Goal: Task Accomplishment & Management: Complete application form

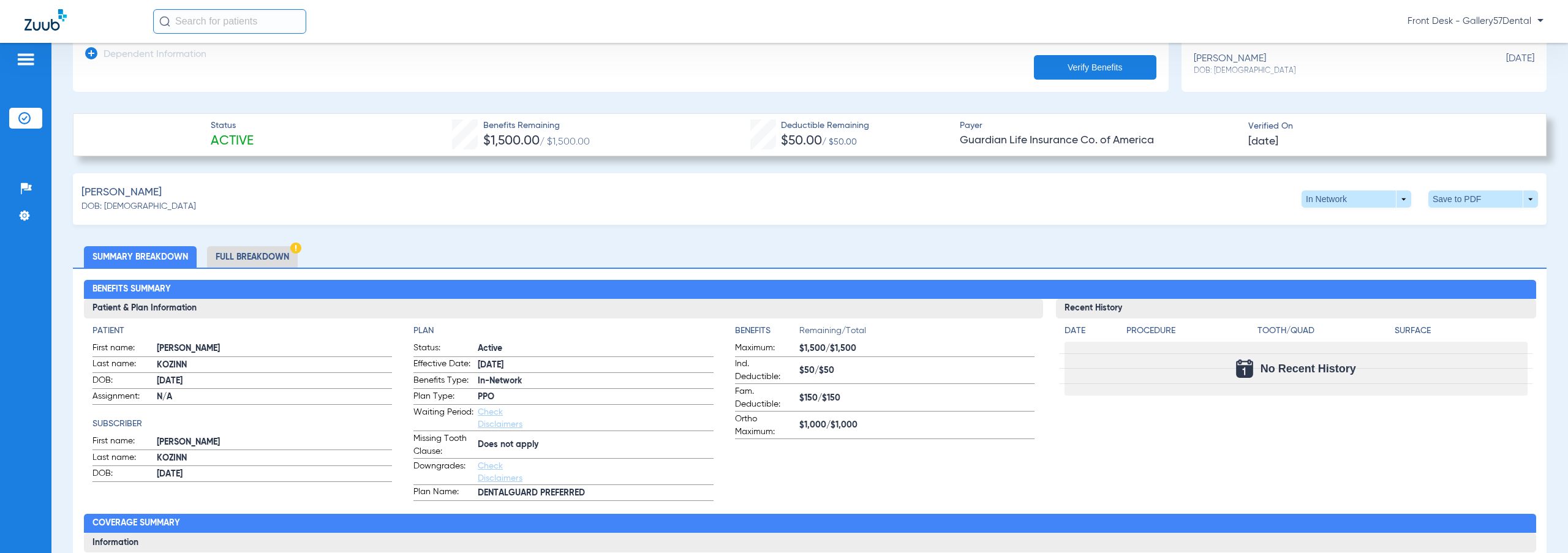
scroll to position [306, 0]
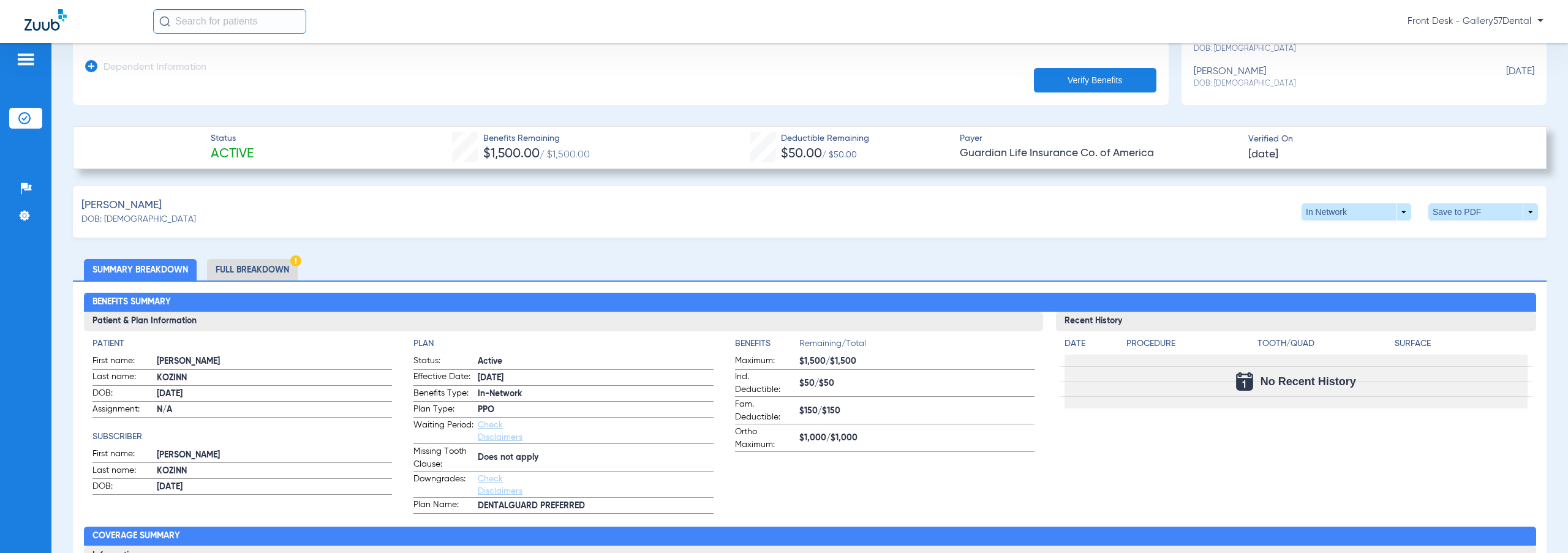
click at [250, 262] on li "Full Breakdown" at bounding box center [253, 269] width 91 height 22
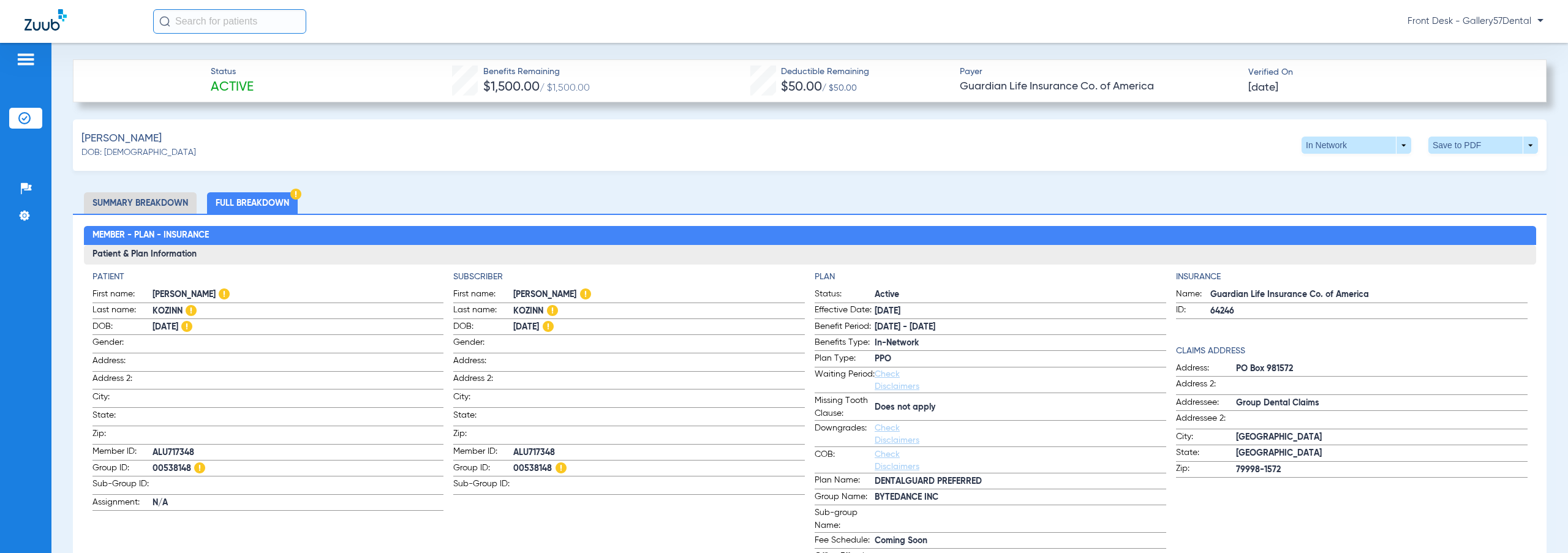
scroll to position [367, 0]
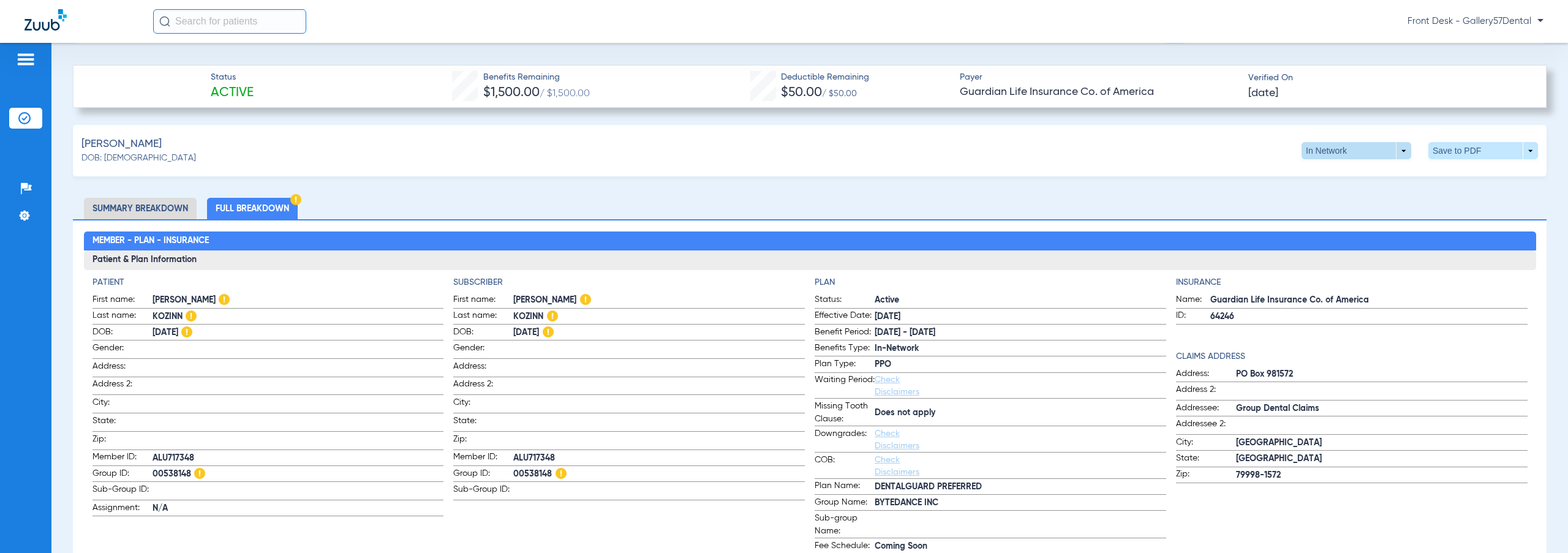
click at [1399, 150] on span at bounding box center [1356, 151] width 110 height 18
click at [1326, 194] on span "Out of Network" at bounding box center [1330, 198] width 57 height 9
click at [1468, 148] on span at bounding box center [1483, 151] width 29 height 29
click at [1363, 175] on span "Save to PDF" at bounding box center [1381, 174] width 49 height 9
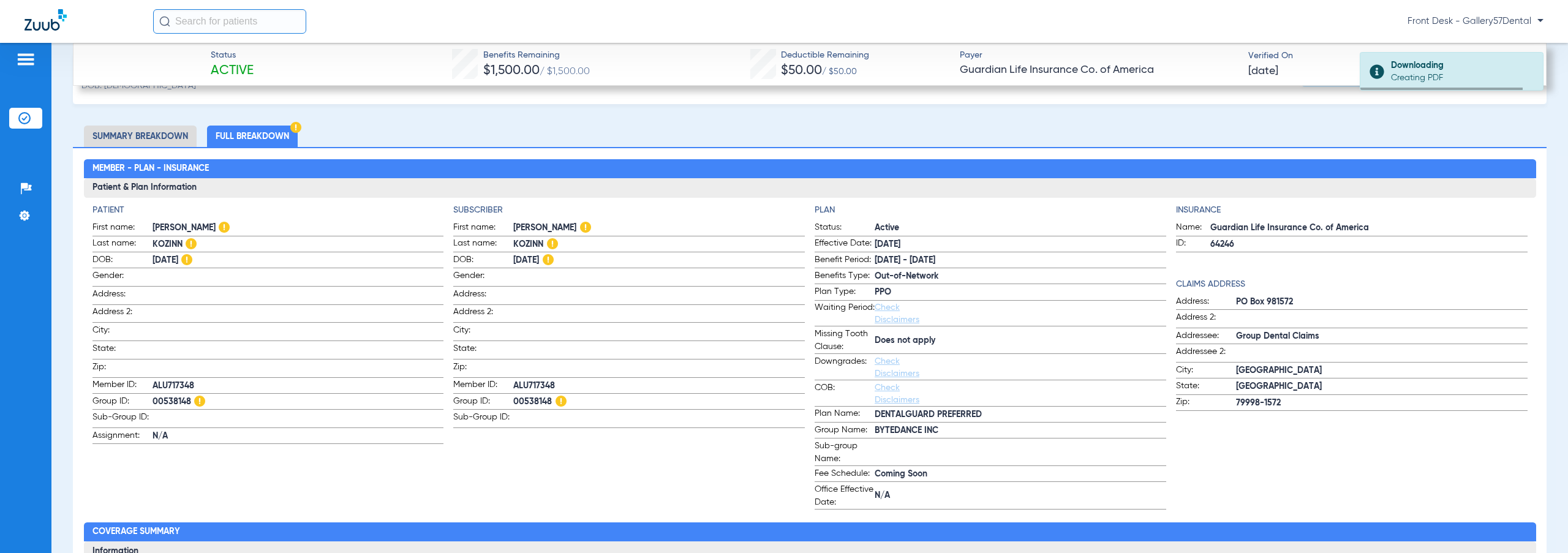
scroll to position [612, 0]
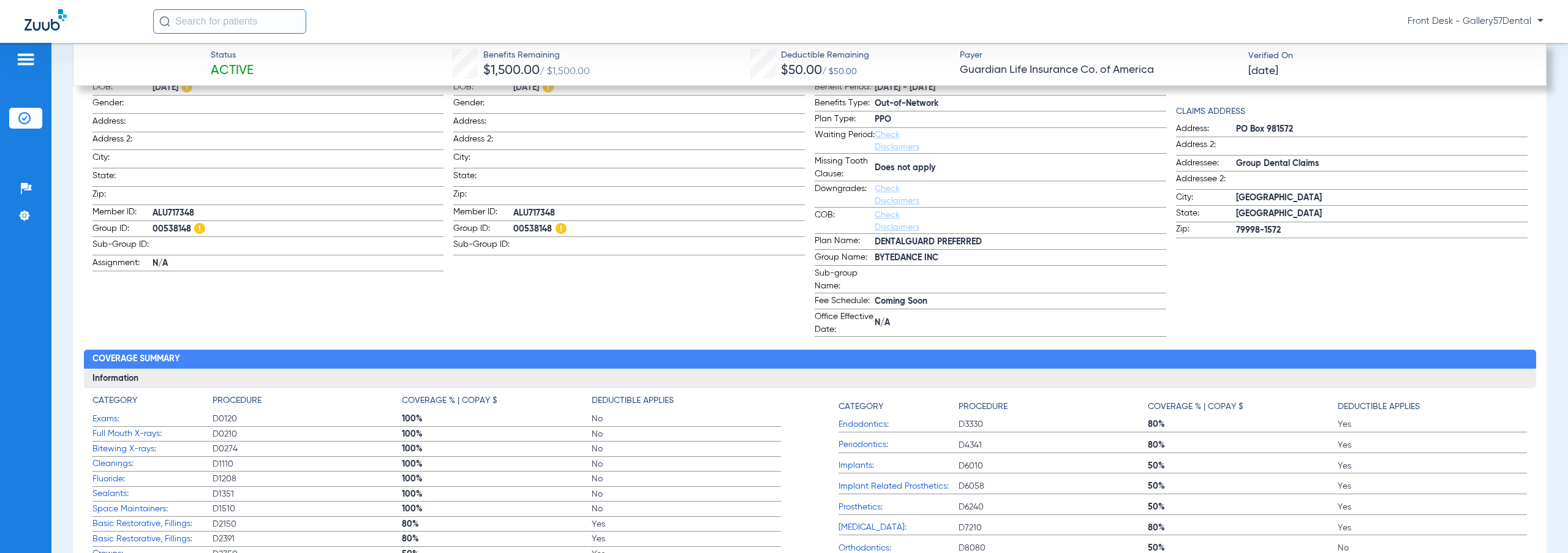
click at [33, 18] on img at bounding box center [45, 20] width 42 height 22
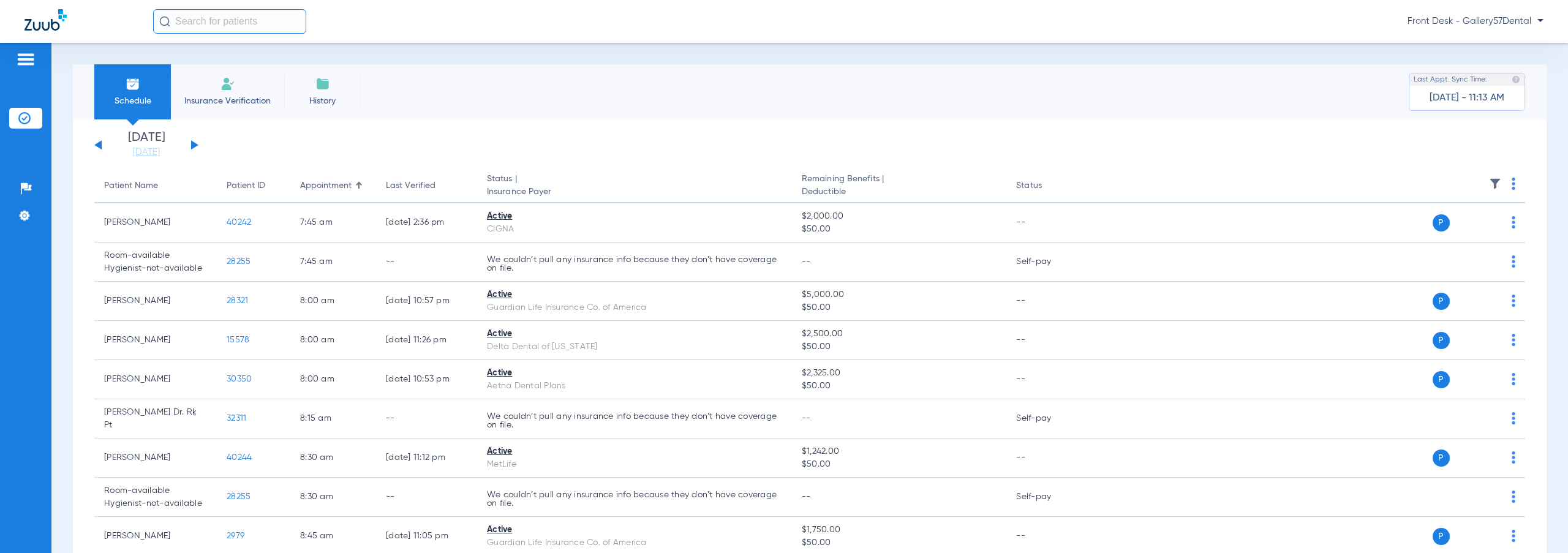
click at [211, 90] on li "Insurance Verification" at bounding box center [227, 92] width 113 height 55
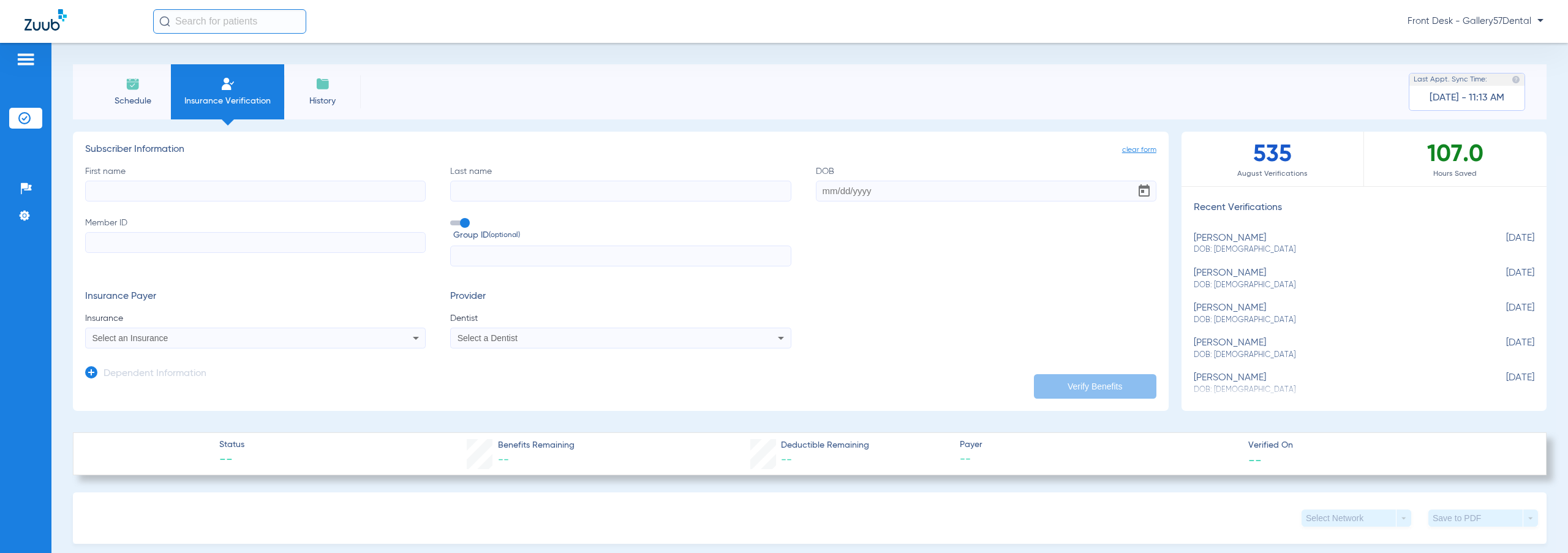
click at [215, 192] on input "First name" at bounding box center [255, 191] width 340 height 21
paste input "[PERSON_NAME]"
drag, startPoint x: 166, startPoint y: 192, endPoint x: 124, endPoint y: 192, distance: 42.0
click at [124, 192] on input "[PERSON_NAME]" at bounding box center [255, 191] width 340 height 21
type input "[PERSON_NAME]"
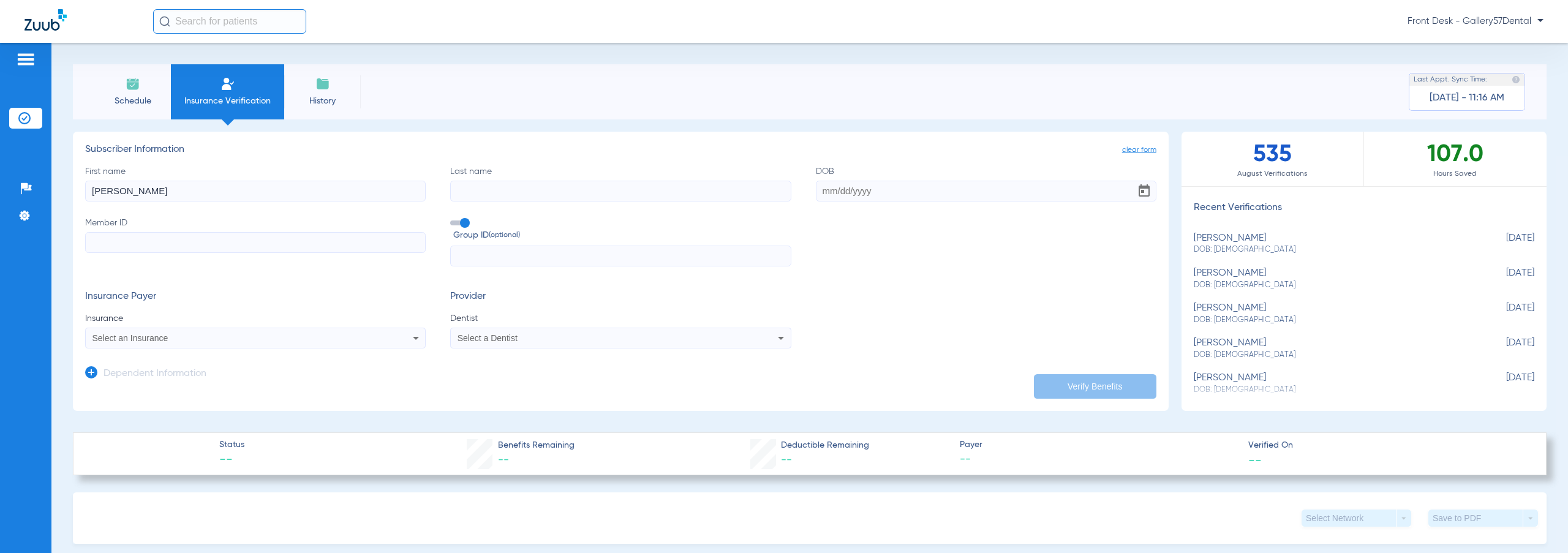
click at [576, 192] on input "Last name" at bounding box center [620, 191] width 340 height 21
paste input "[PERSON_NAME]"
type input "[PERSON_NAME]"
click at [157, 239] on input "Member ID" at bounding box center [255, 242] width 340 height 21
paste input "854433"
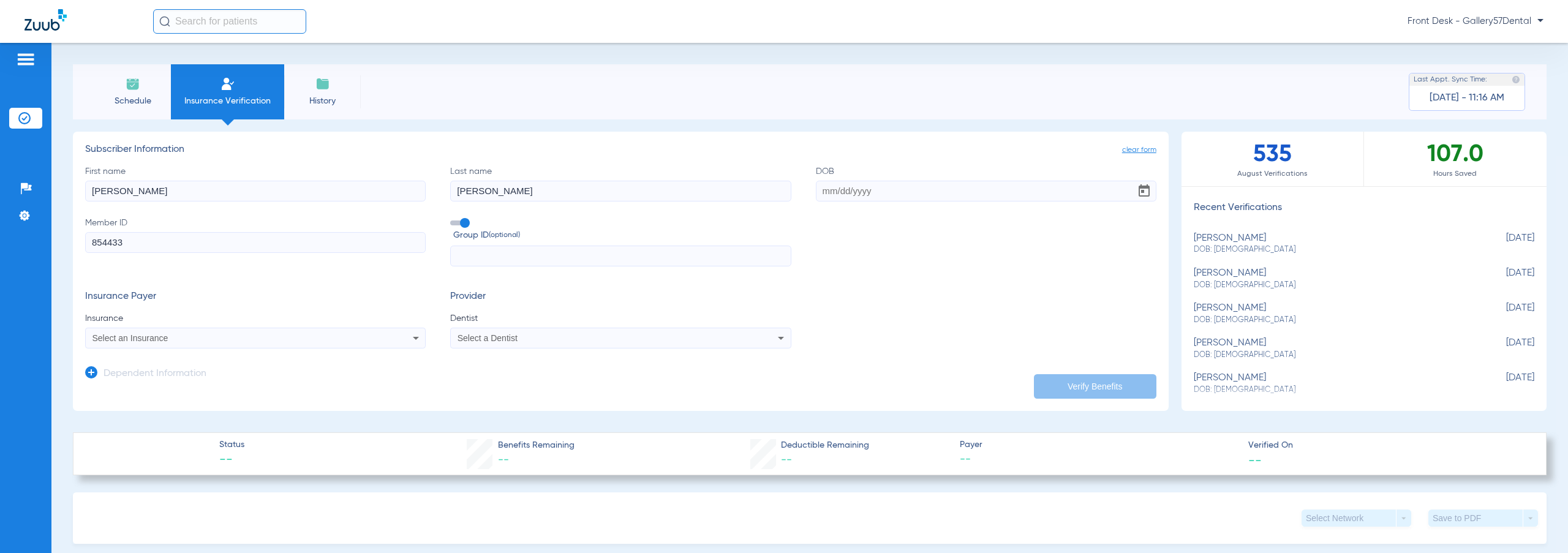
type input "854433"
click at [922, 201] on input "DOB" at bounding box center [985, 191] width 340 height 21
paste input "[DATE]"
type input "[DATE]"
click at [102, 366] on div "Dependent Information" at bounding box center [146, 376] width 121 height 25
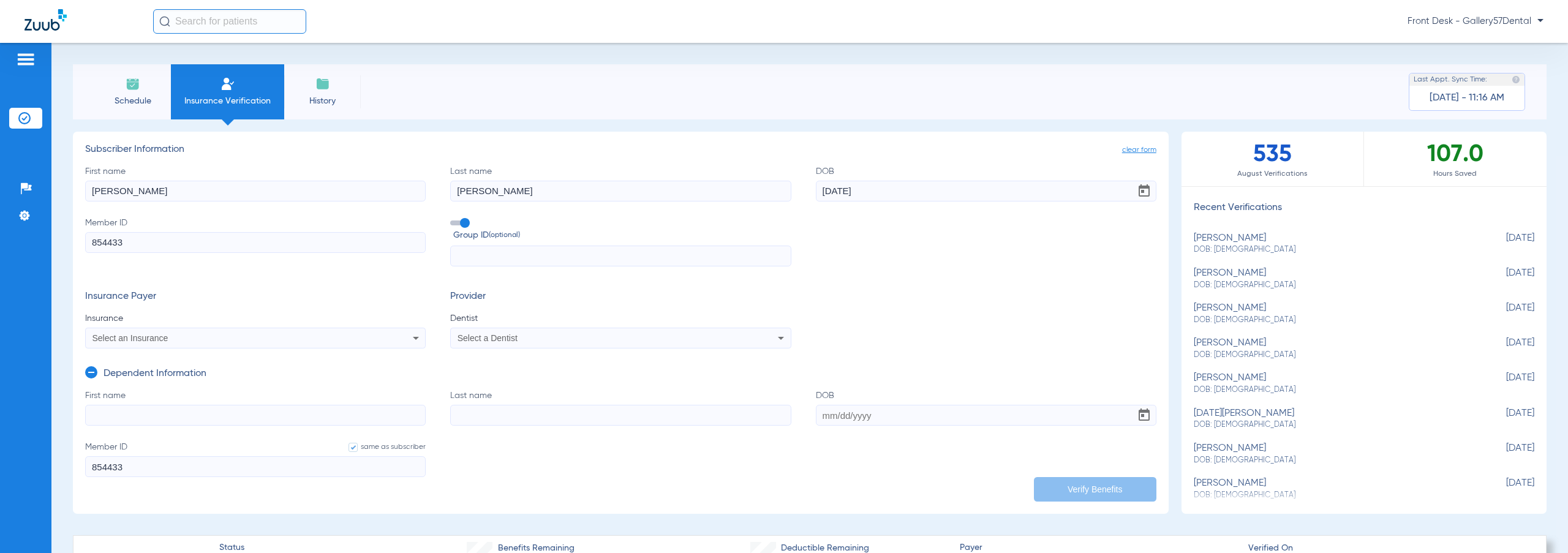
click at [160, 416] on input "First name" at bounding box center [255, 415] width 340 height 21
type input "[GEOGRAPHIC_DATA]"
type input "[PERSON_NAME]"
click at [903, 414] on input "DOB" at bounding box center [985, 415] width 340 height 21
paste input "[DATE]"
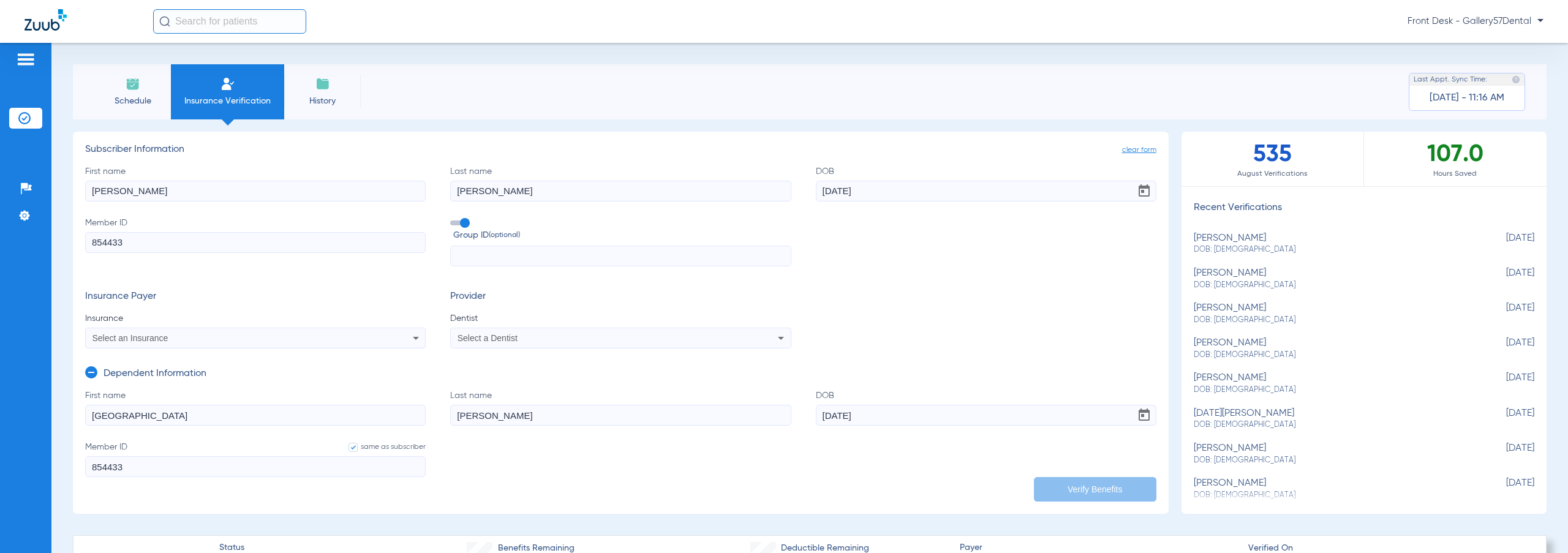
type input "[DATE]"
click at [375, 339] on div "Select an Insurance" at bounding box center [256, 338] width 340 height 14
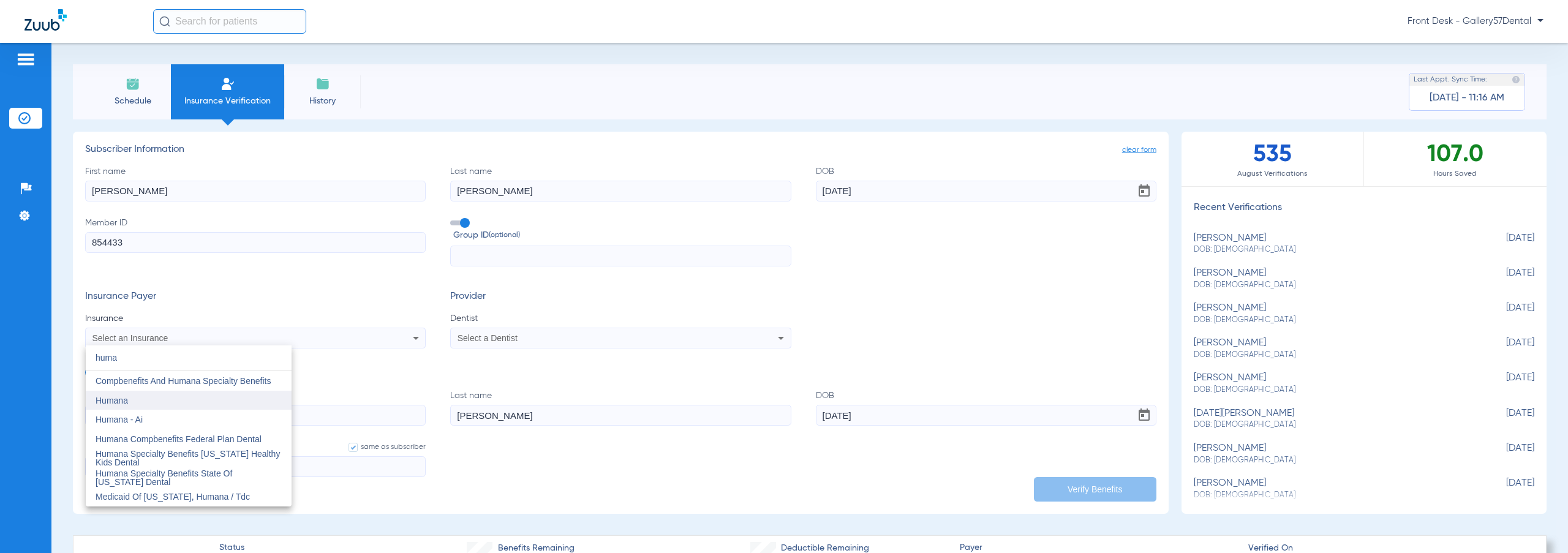
type input "huma"
click at [213, 400] on mat-option "Humana" at bounding box center [189, 400] width 206 height 20
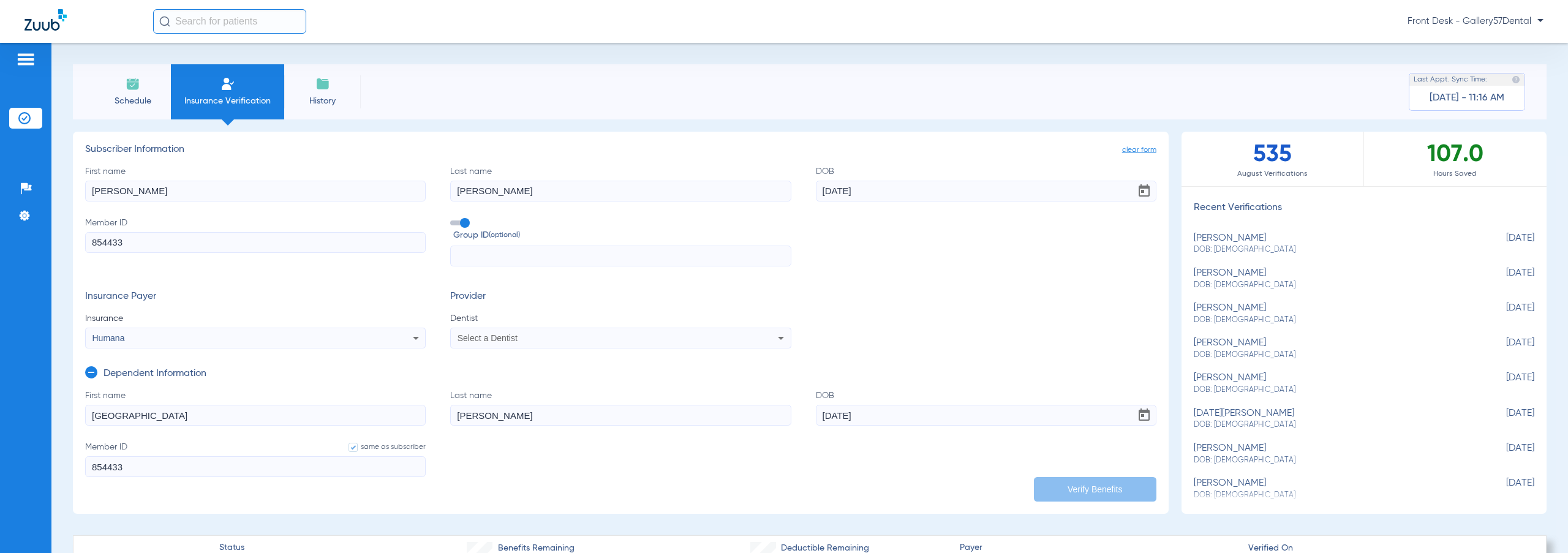
click at [480, 339] on span "Select a Dentist" at bounding box center [487, 338] width 60 height 10
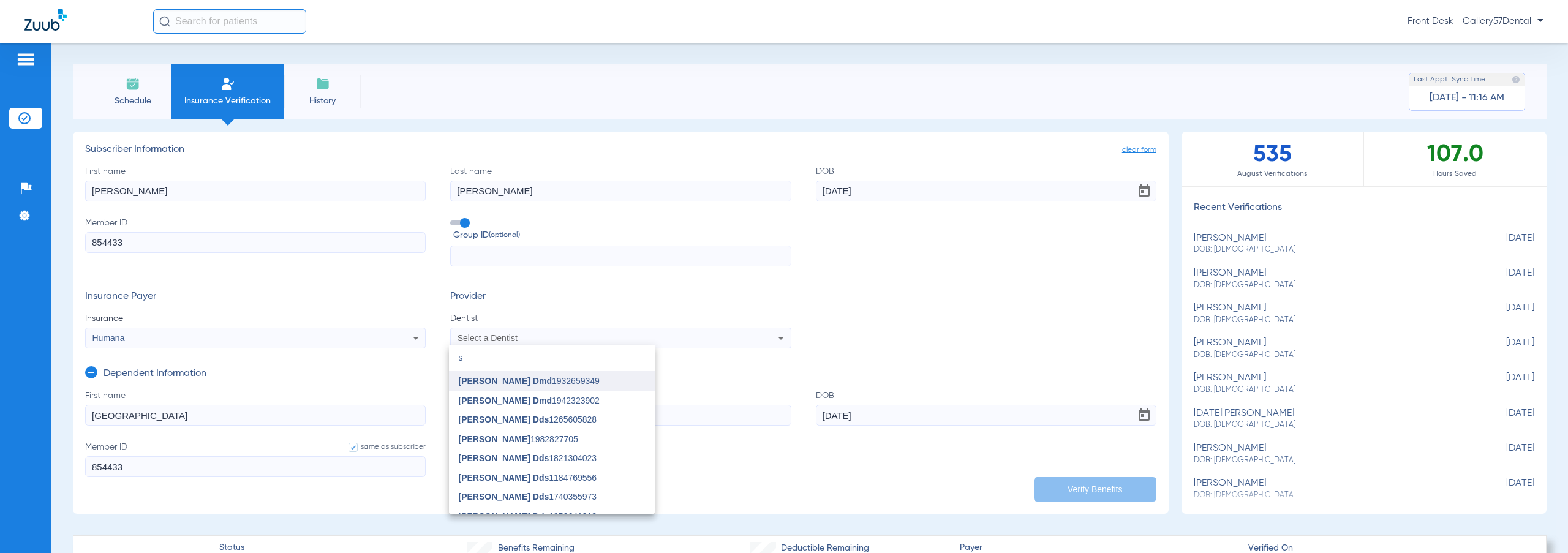
type input "s"
click at [578, 384] on span "[PERSON_NAME] Dmd 1932659349" at bounding box center [529, 380] width 141 height 9
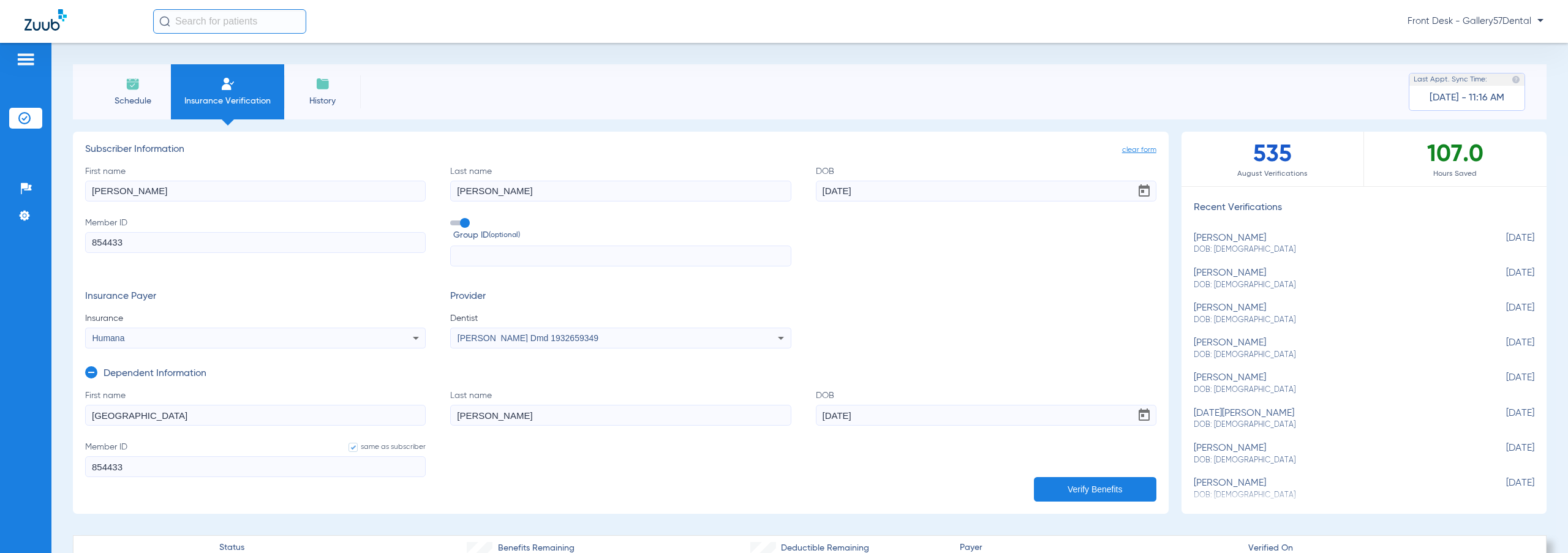
click at [1077, 488] on button "Verify Benefits" at bounding box center [1095, 488] width 123 height 25
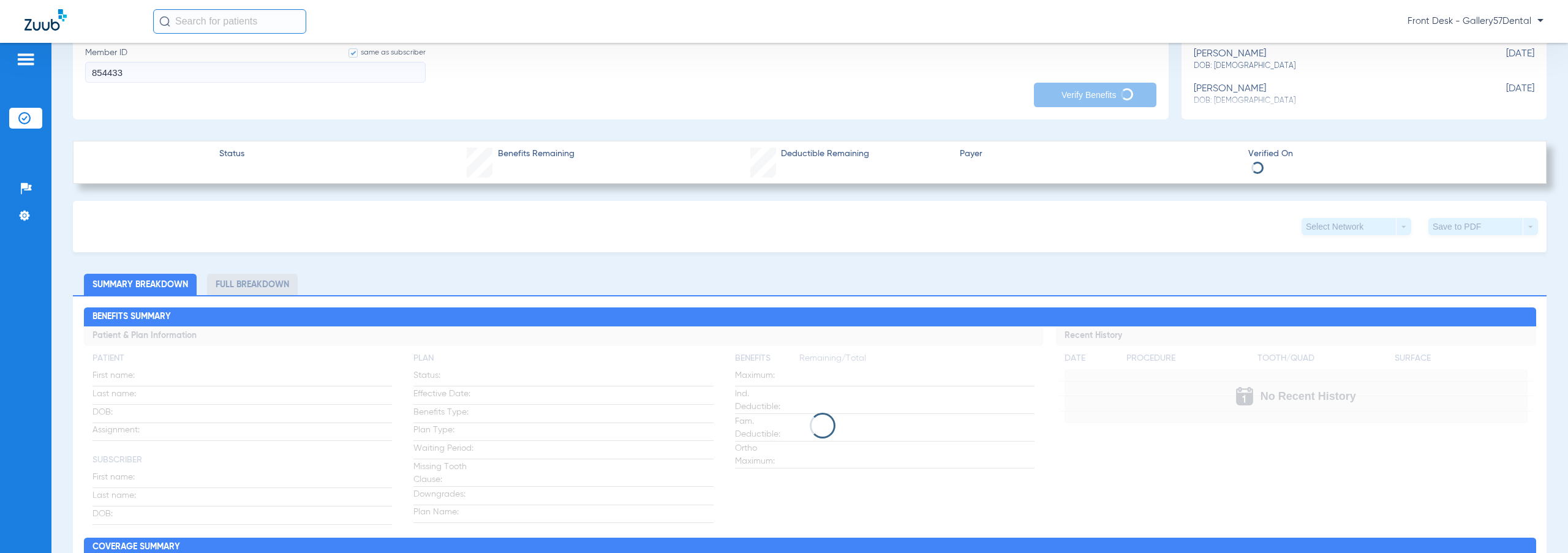
scroll to position [551, 0]
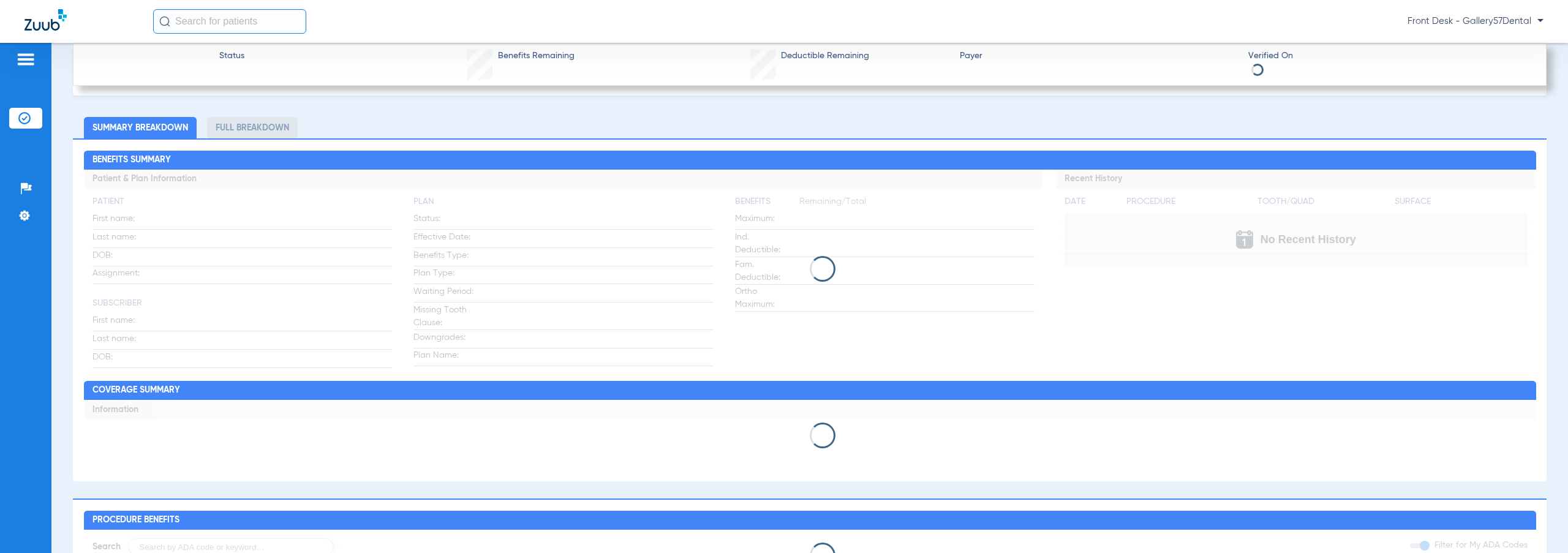
click at [1109, 316] on app-loading-indicator at bounding box center [809, 269] width 1452 height 198
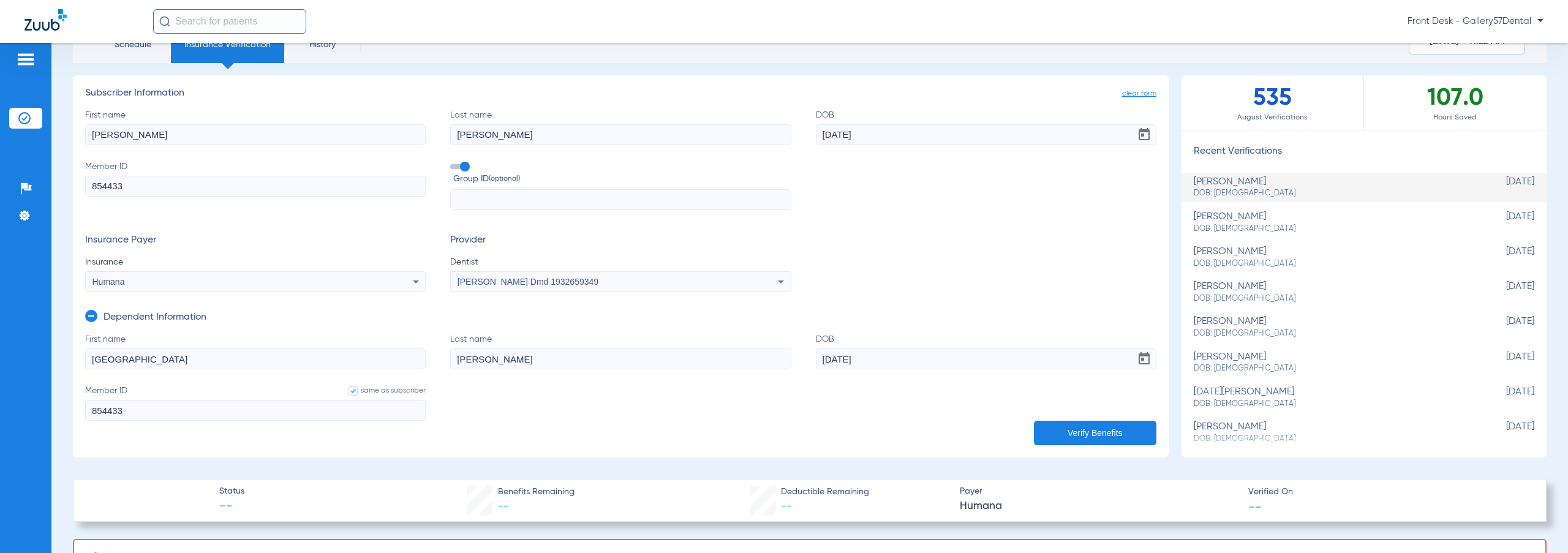
scroll to position [29, 0]
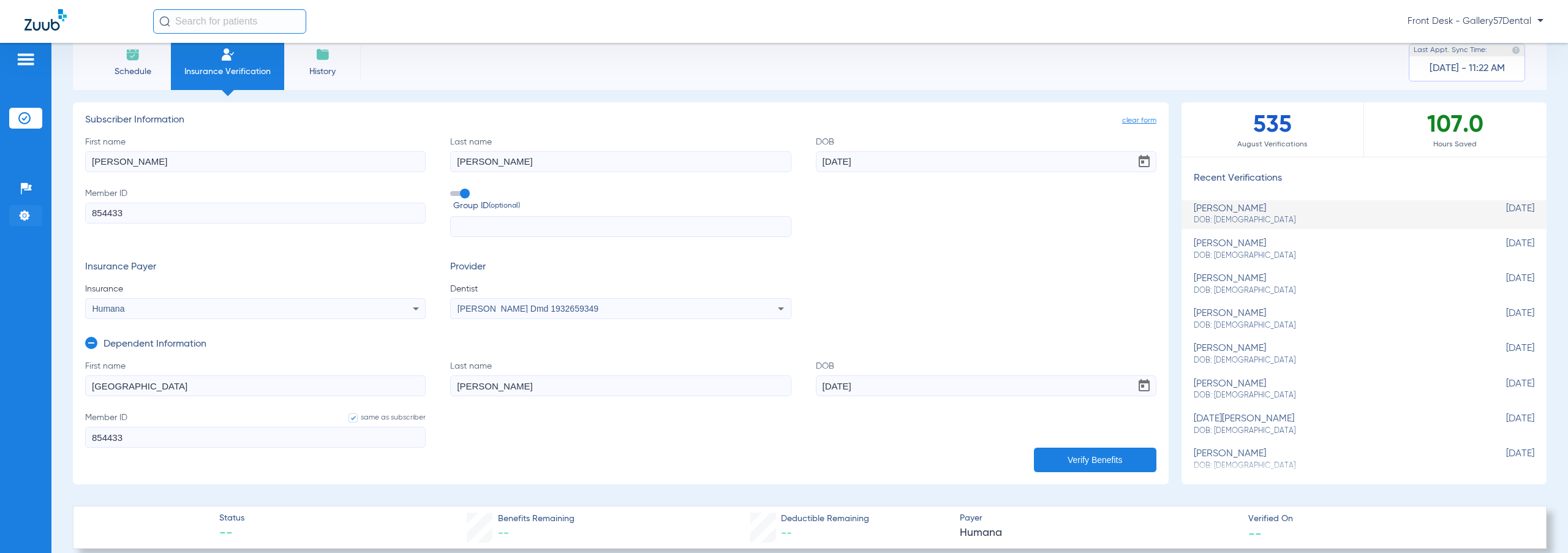
drag, startPoint x: 140, startPoint y: 212, endPoint x: 21, endPoint y: 224, distance: 119.6
click at [21, 224] on div "Patients Insurance Verification Setup Help Center Settings Schedule Insurance V…" at bounding box center [784, 320] width 1568 height 553
type input "1"
type input "12"
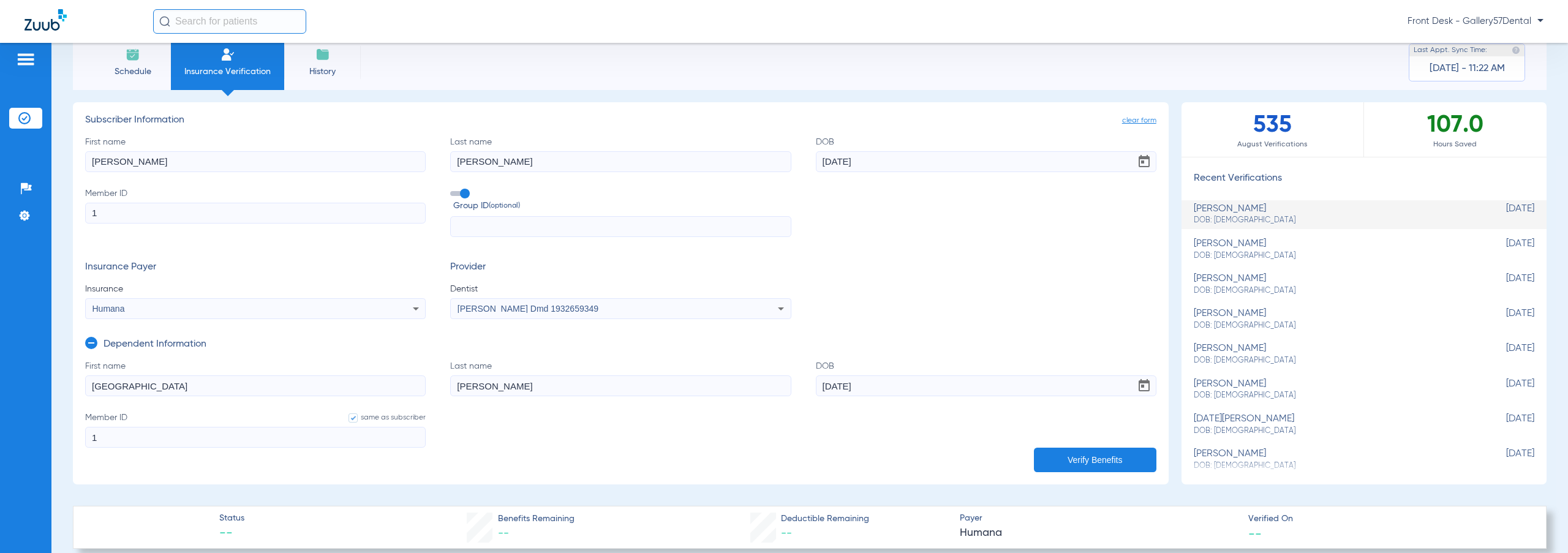
type input "12"
type input "120"
type input "1206"
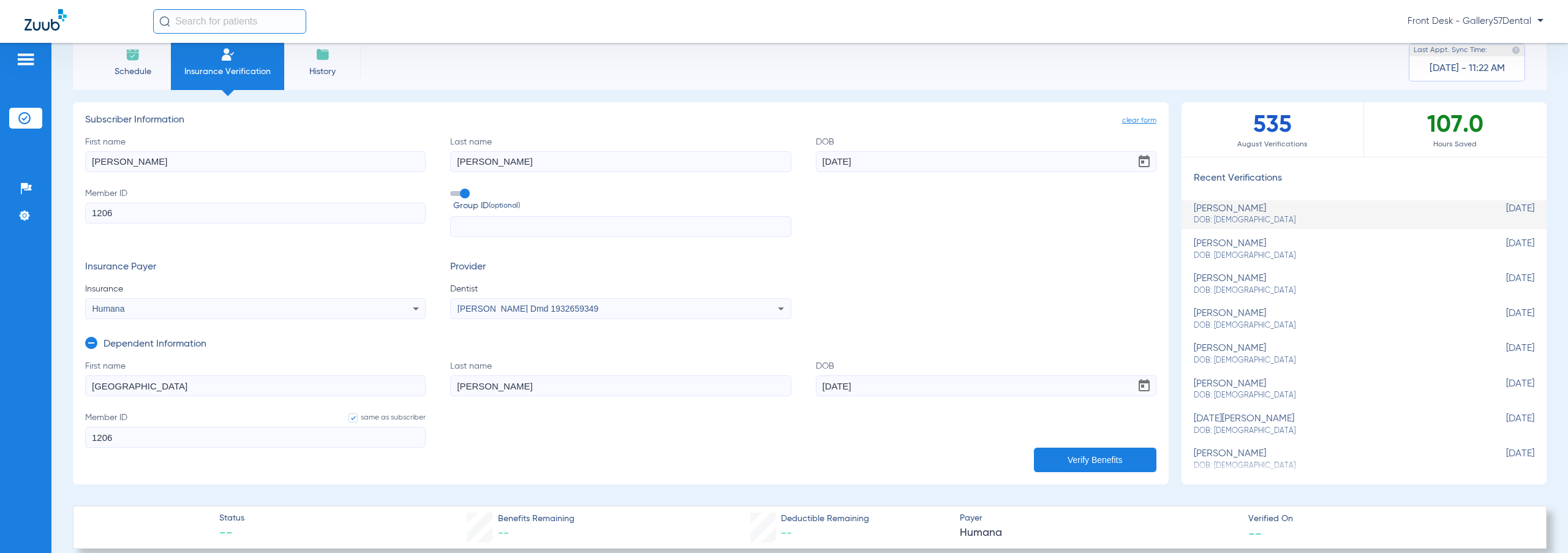
type input "12062"
type input "120627"
type input "1206272"
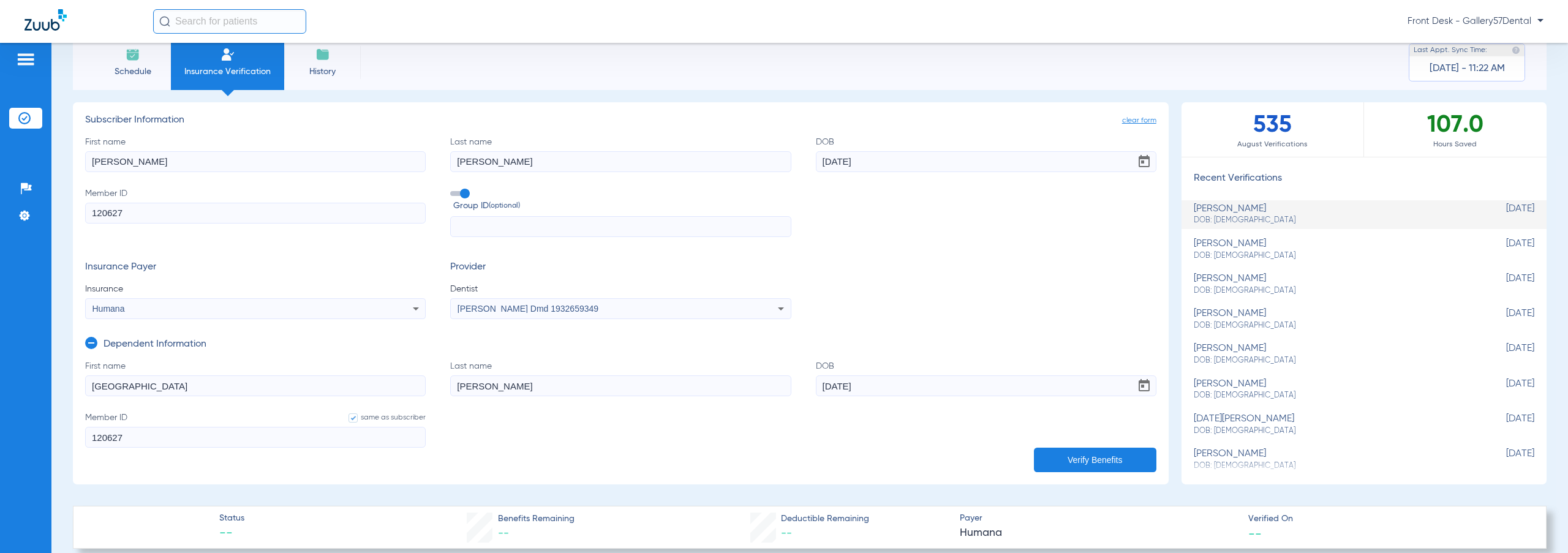
type input "1206272"
type input "12062724"
type input "120627249"
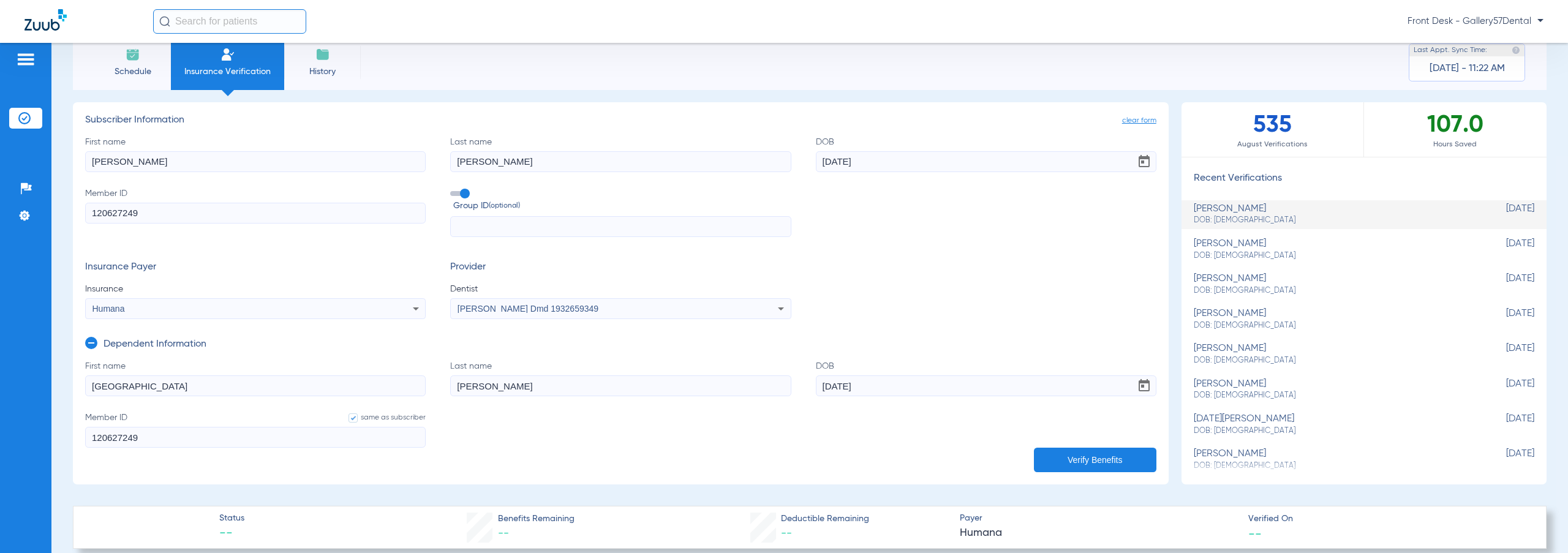
type input "120627249"
click at [481, 227] on input "text" at bounding box center [620, 226] width 340 height 21
type input "854433"
click at [1134, 456] on button "Verify Benefits" at bounding box center [1095, 460] width 123 height 25
type input "854433"
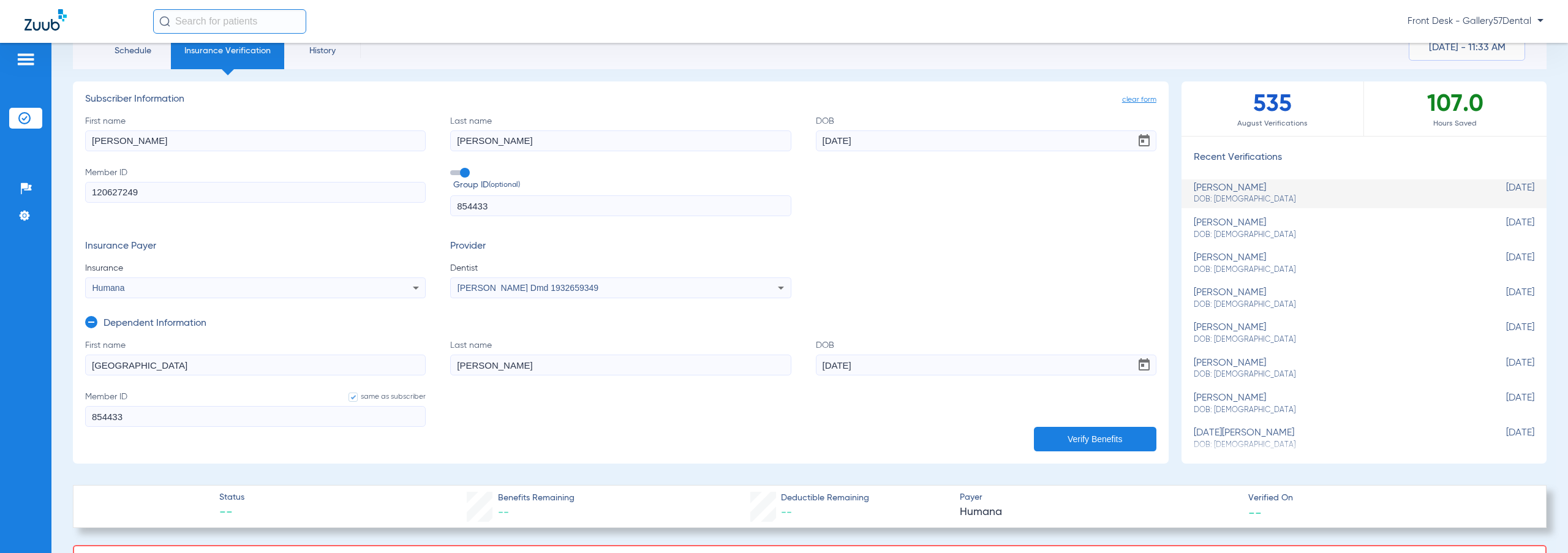
scroll to position [0, 0]
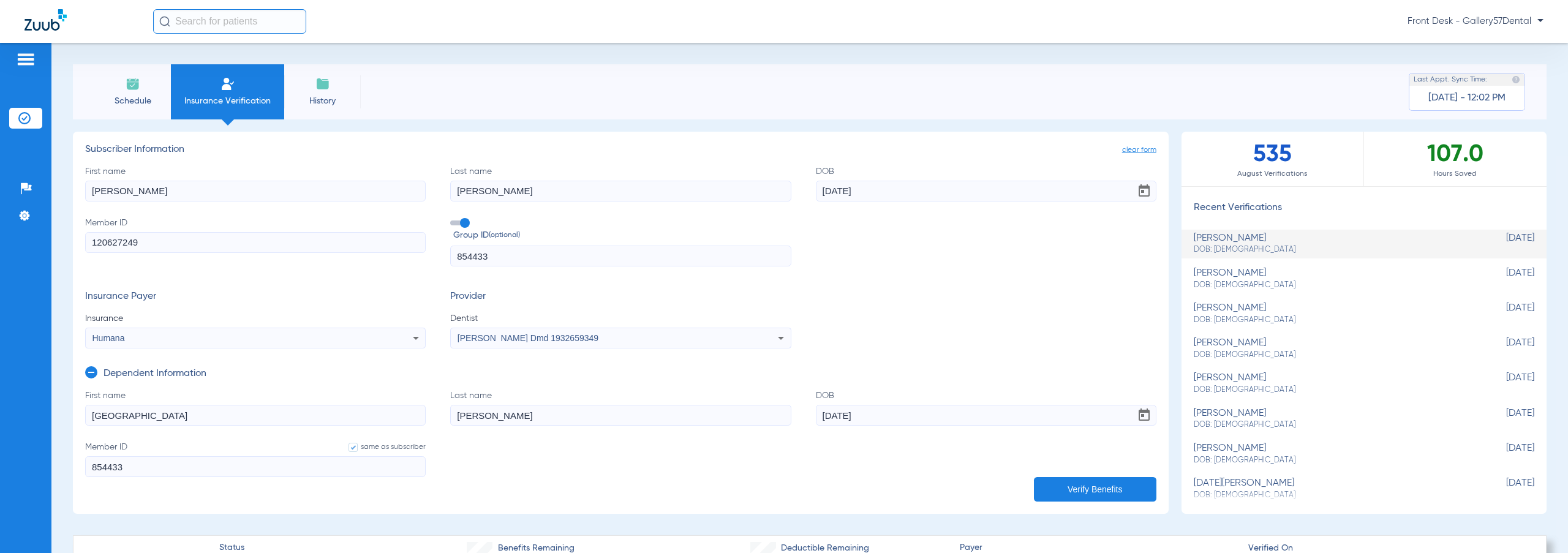
click at [30, 31] on div at bounding box center [88, 22] width 128 height 25
click at [47, 18] on img at bounding box center [45, 20] width 42 height 22
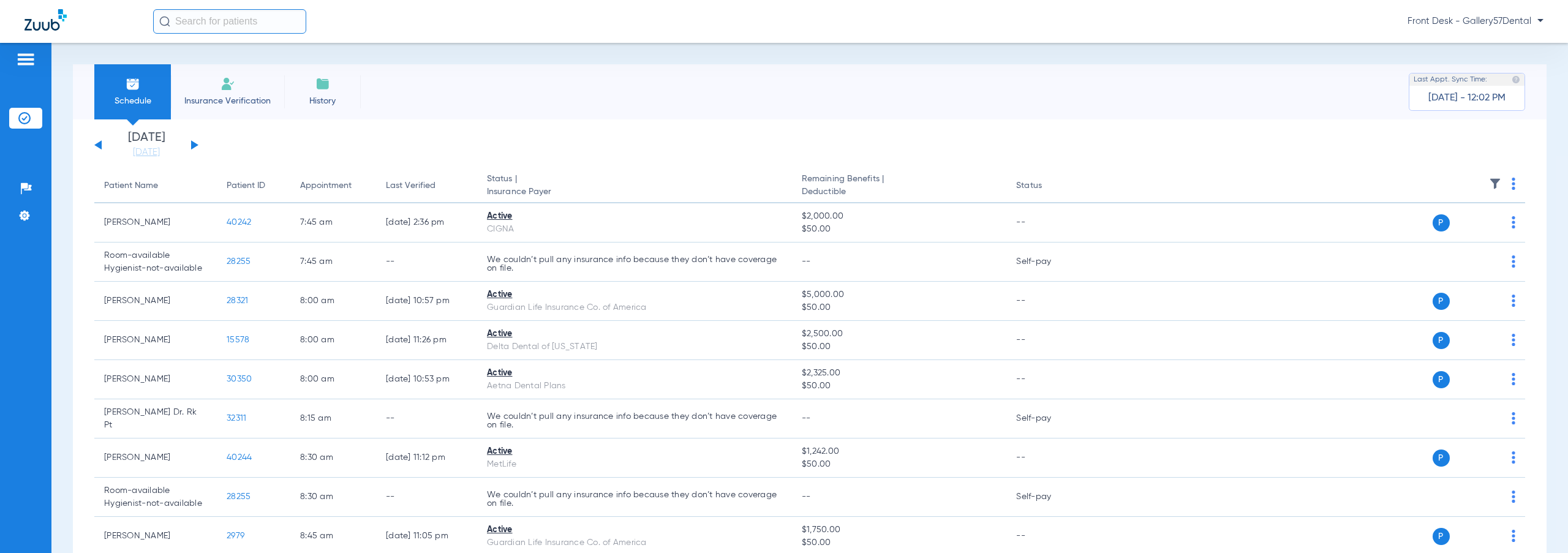
click at [222, 99] on span "Insurance Verification" at bounding box center [227, 100] width 95 height 12
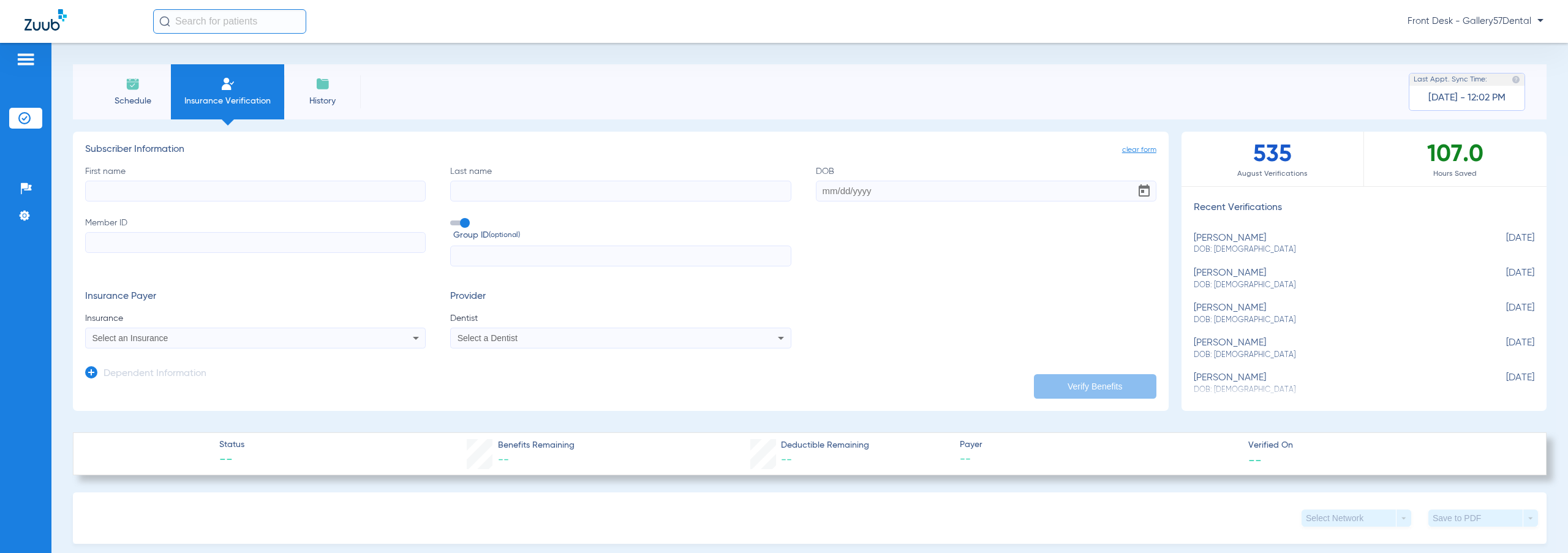
click at [219, 176] on label "First name" at bounding box center [255, 182] width 340 height 36
click at [219, 181] on input "First name" at bounding box center [255, 191] width 340 height 21
type input "[PERSON_NAME]"
drag, startPoint x: 260, startPoint y: 247, endPoint x: 273, endPoint y: 243, distance: 13.6
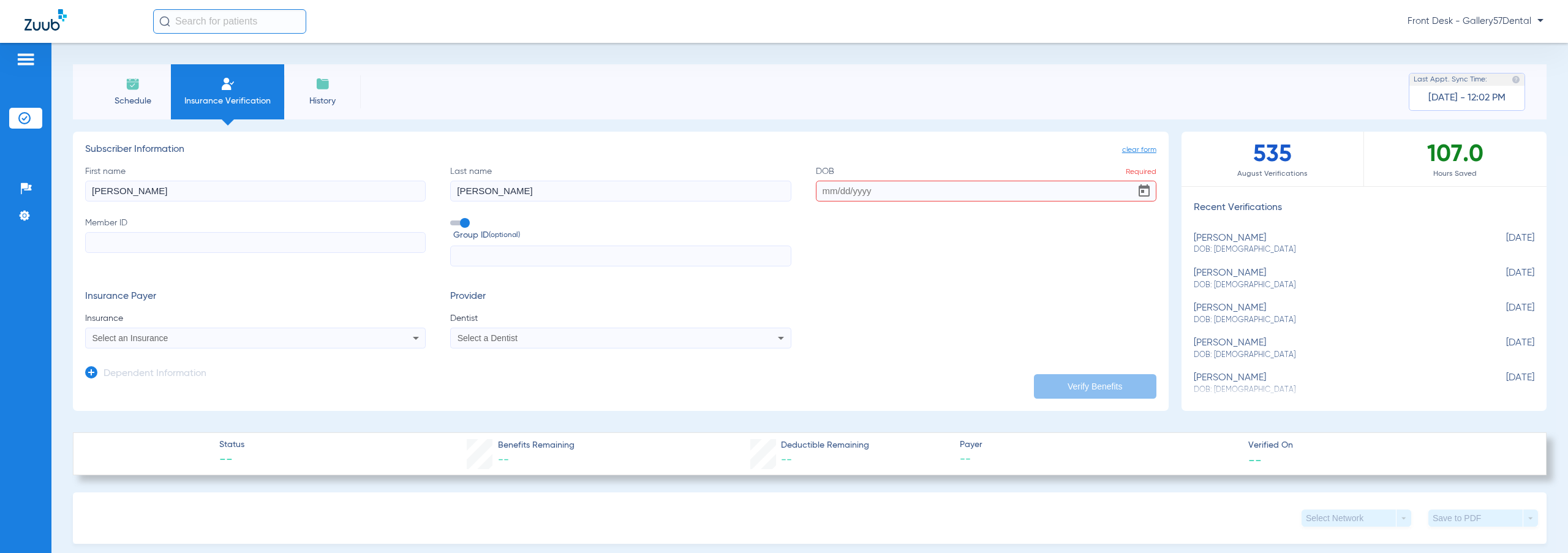
click at [260, 247] on input "Member ID" at bounding box center [255, 242] width 340 height 21
click at [892, 185] on input "DOB Required" at bounding box center [985, 191] width 340 height 21
paste input "[DATE]"
type input "[DATE]"
click at [324, 253] on input "Member ID Required" at bounding box center [255, 242] width 340 height 21
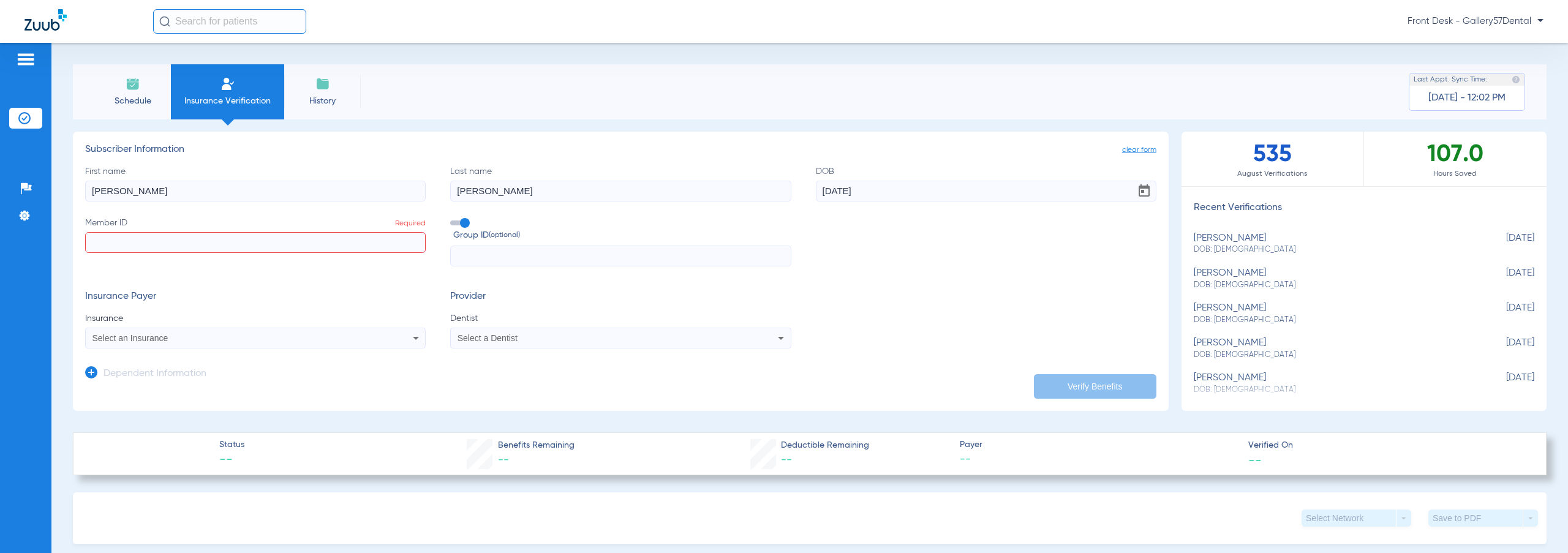
paste input ""105521869 ""
click at [96, 241] on input ""105521869" at bounding box center [255, 242] width 340 height 21
type input "105521869"
click at [248, 324] on span "Insurance" at bounding box center [255, 318] width 340 height 12
click at [247, 331] on div "Select an Insurance" at bounding box center [256, 338] width 340 height 14
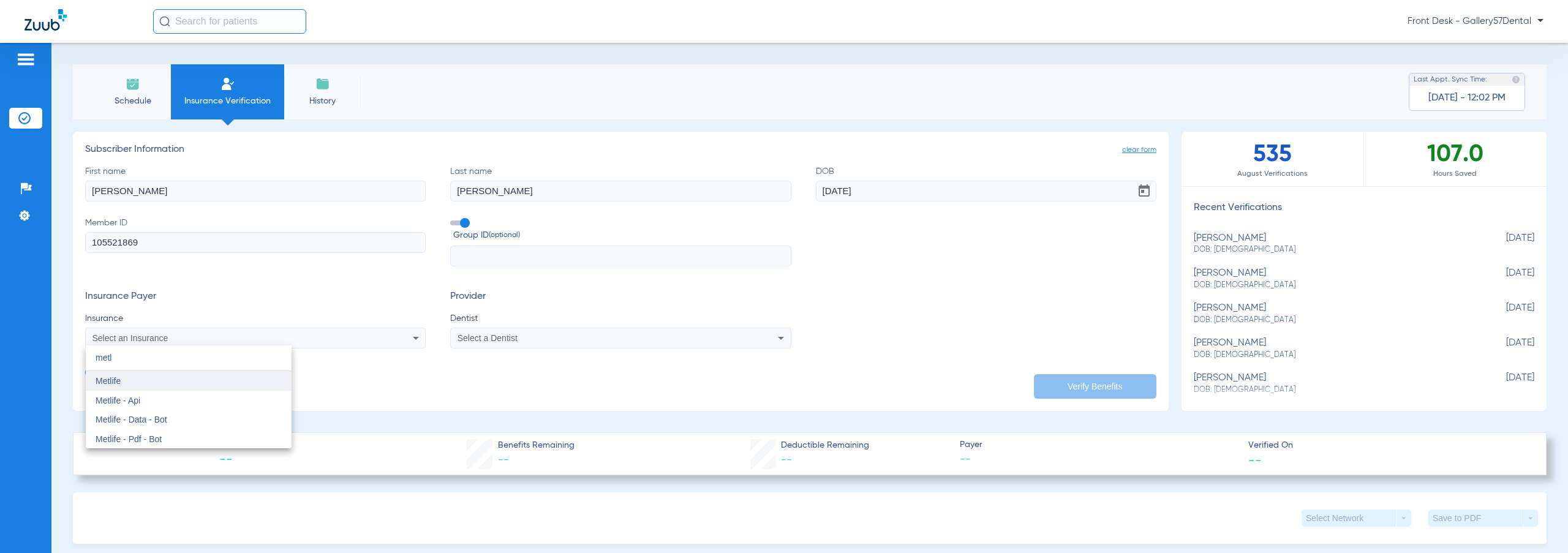
type input "metl"
click at [200, 377] on mat-option "Metlife" at bounding box center [189, 381] width 206 height 20
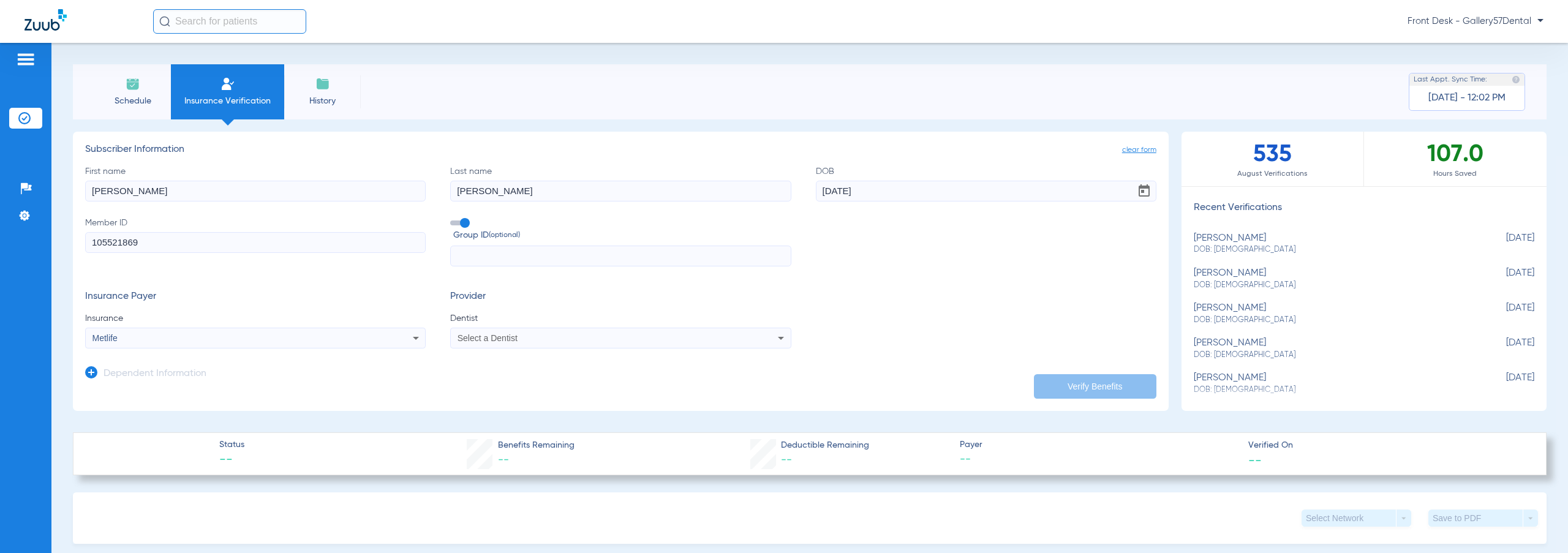
click at [540, 347] on mat-select "Select a Dentist" at bounding box center [620, 338] width 340 height 21
click at [543, 343] on div "Select a Dentist" at bounding box center [620, 338] width 340 height 14
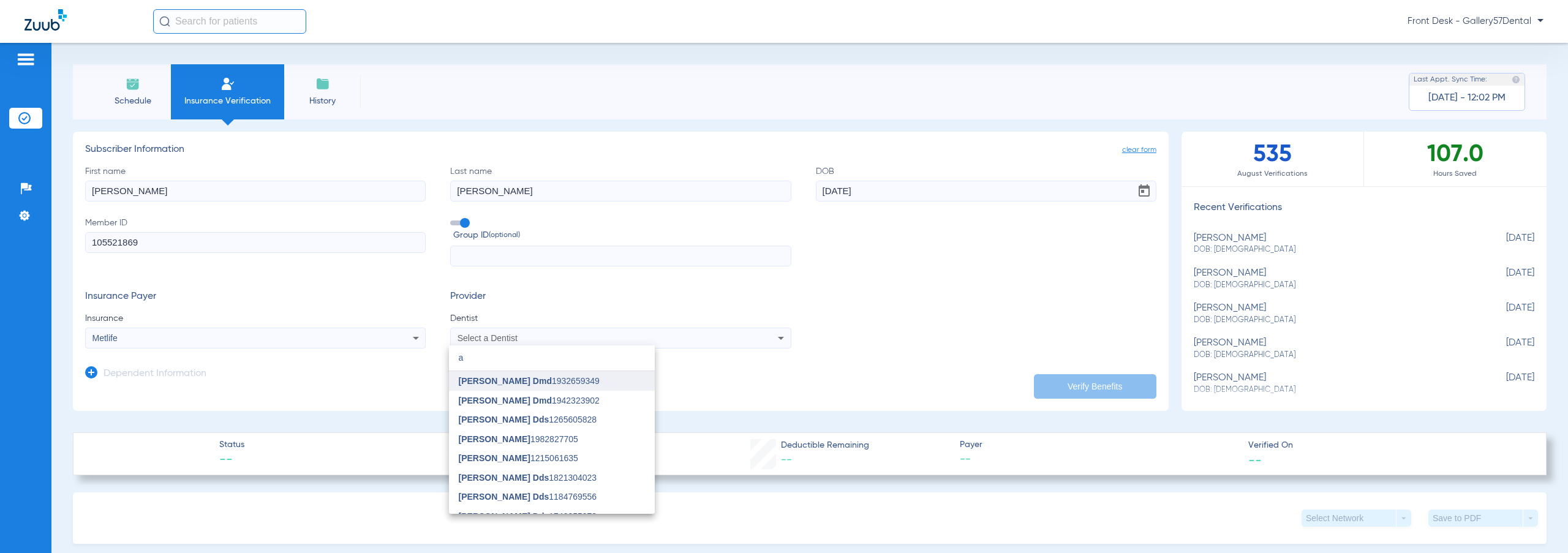
type input "a"
click at [536, 380] on span "[PERSON_NAME] Dmd" at bounding box center [505, 381] width 93 height 10
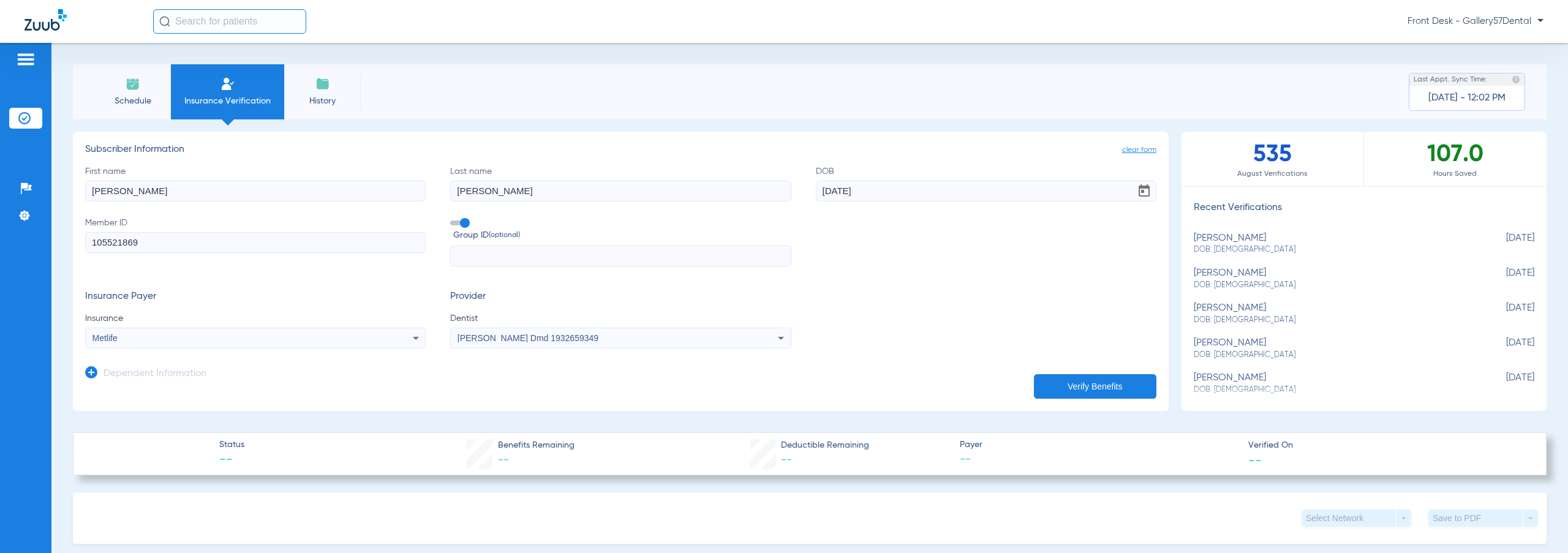
click at [1039, 382] on button "Verify Benefits" at bounding box center [1095, 386] width 123 height 25
drag, startPoint x: 236, startPoint y: 190, endPoint x: 0, endPoint y: 192, distance: 236.0
click at [0, 192] on div "Patients Insurance Verification Setup Help Center Settings Schedule Insurance V…" at bounding box center [784, 320] width 1568 height 553
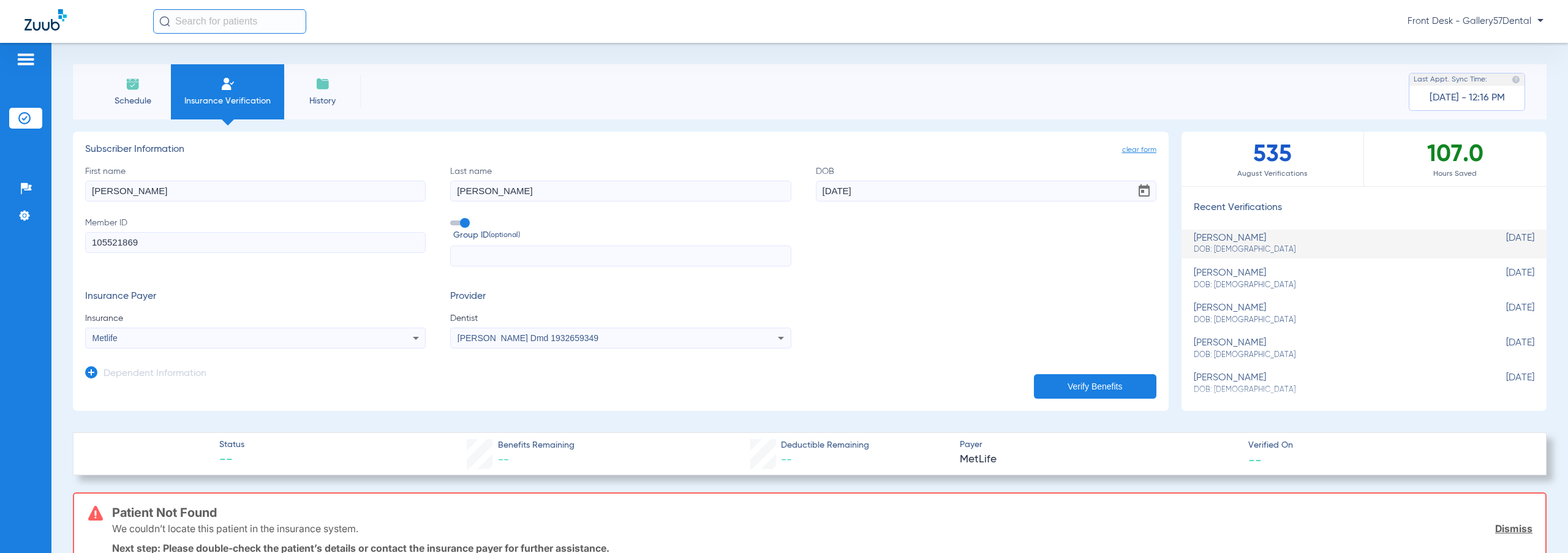
click at [60, 22] on img at bounding box center [45, 20] width 42 height 22
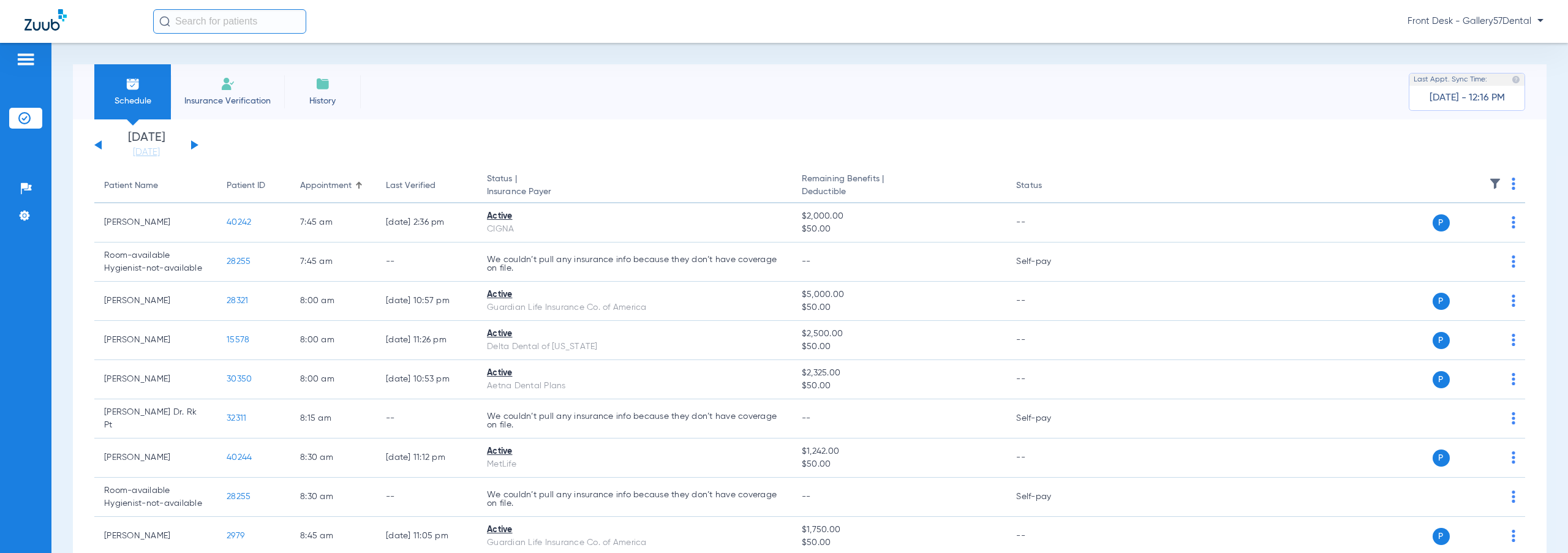
click at [226, 91] on li "Insurance Verification" at bounding box center [227, 92] width 113 height 55
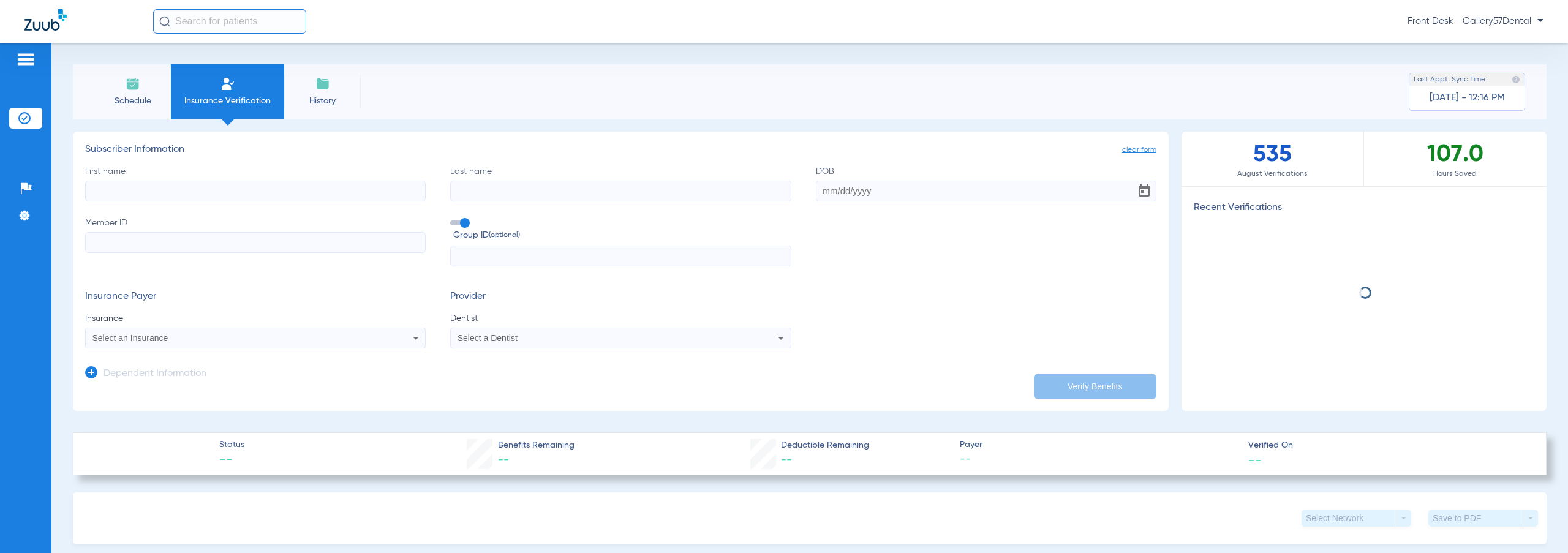
click at [155, 198] on input "First name" at bounding box center [255, 191] width 340 height 21
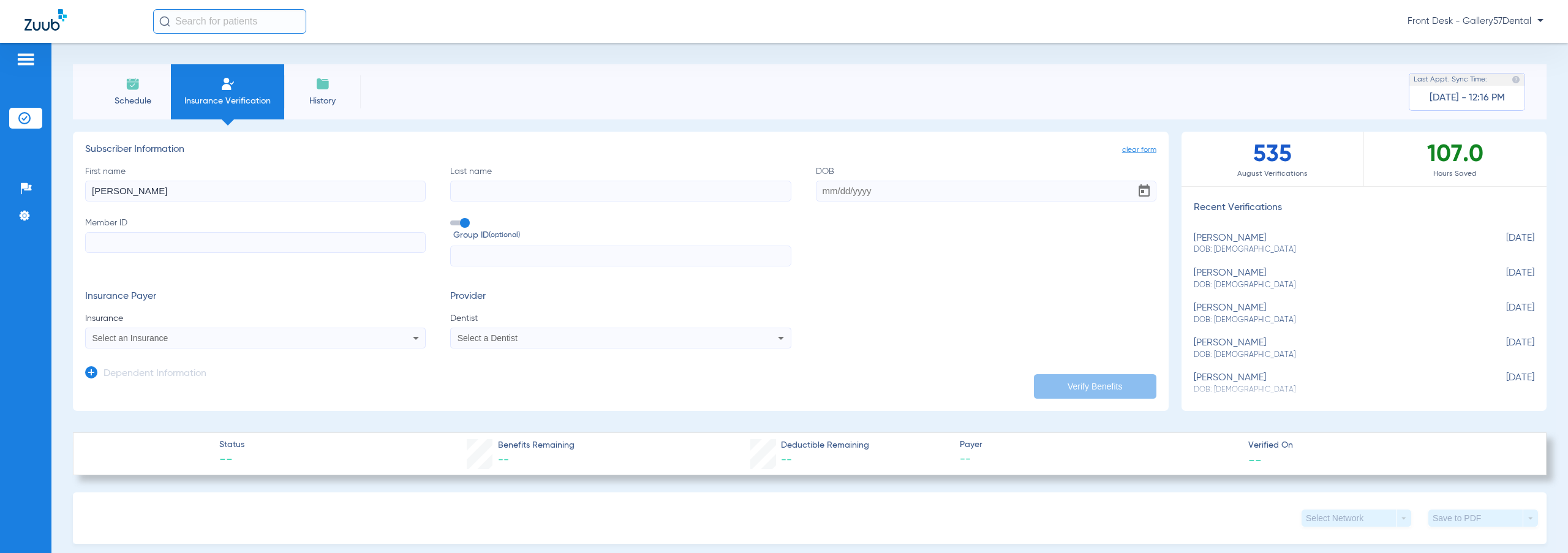
type input "[PERSON_NAME]"
type input "Birnman"
paste input "[DATE]"
type input "[DATE]"
click at [210, 249] on input "Member ID" at bounding box center [255, 242] width 340 height 21
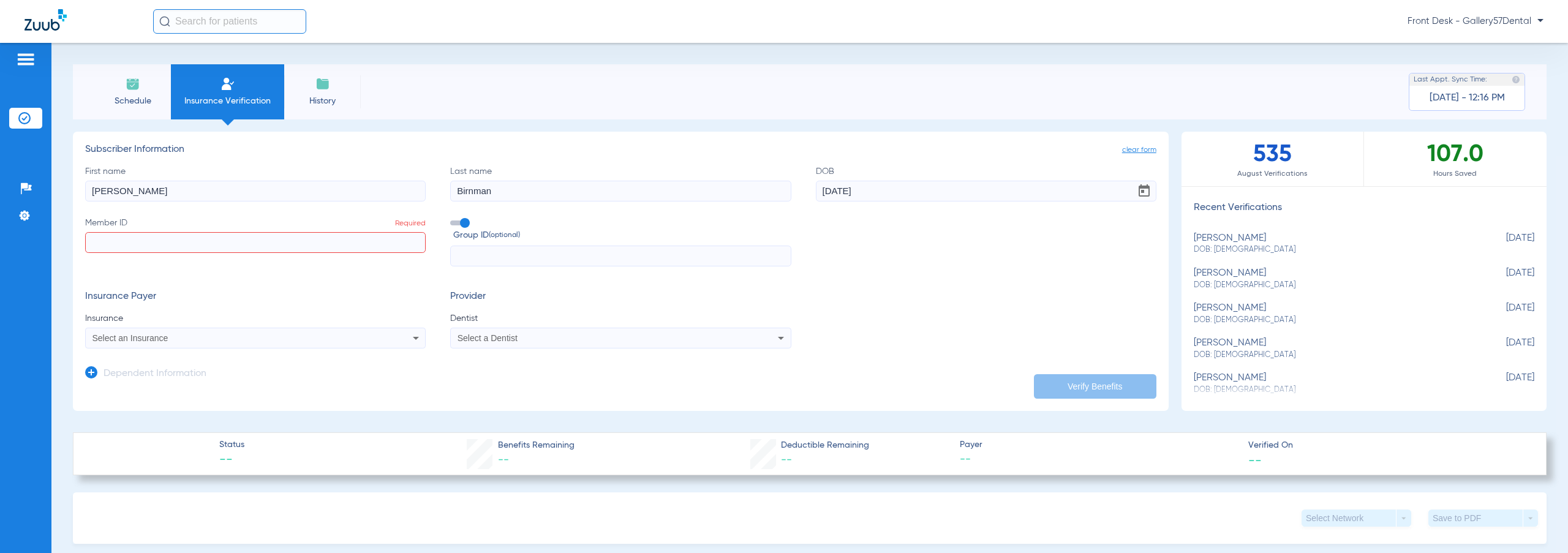
click at [206, 241] on input "Member ID Required" at bounding box center [255, 242] width 340 height 21
type input "U96271968"
click at [181, 330] on mat-select "Select an Insurance" at bounding box center [255, 338] width 340 height 21
click at [182, 331] on div "Select an Insurance" at bounding box center [256, 338] width 340 height 14
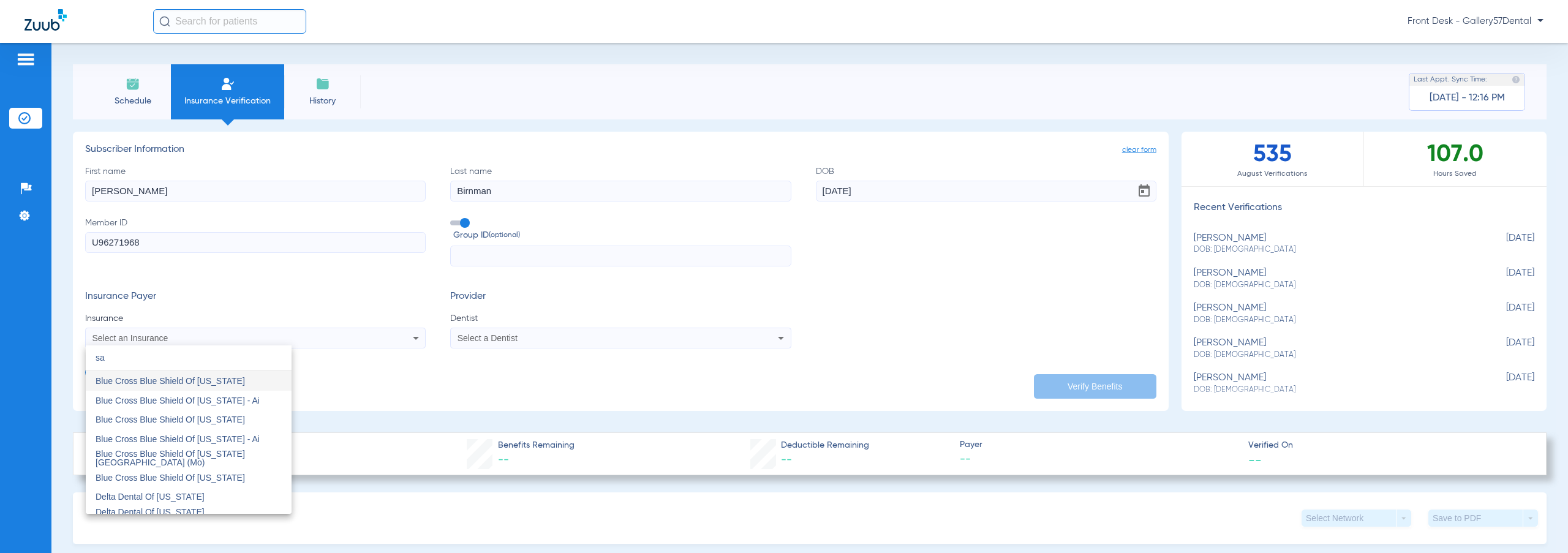
type input "s"
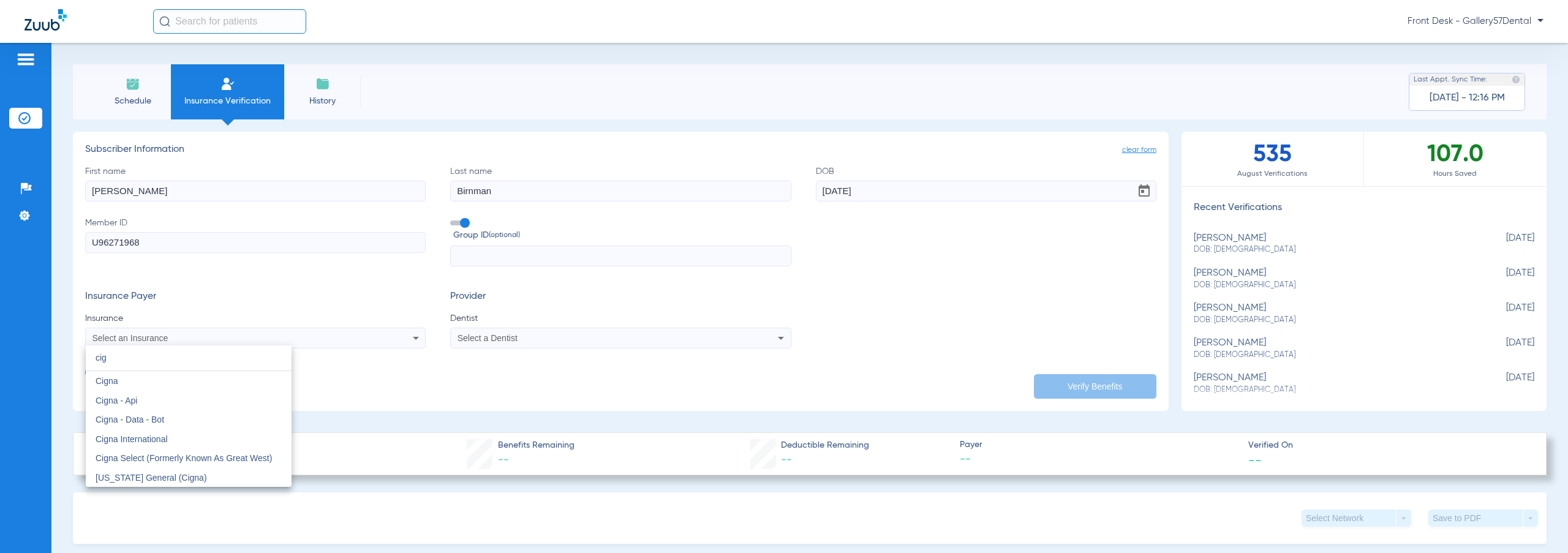
type input "cig"
click at [179, 389] on mat-option "Cigna" at bounding box center [189, 381] width 206 height 20
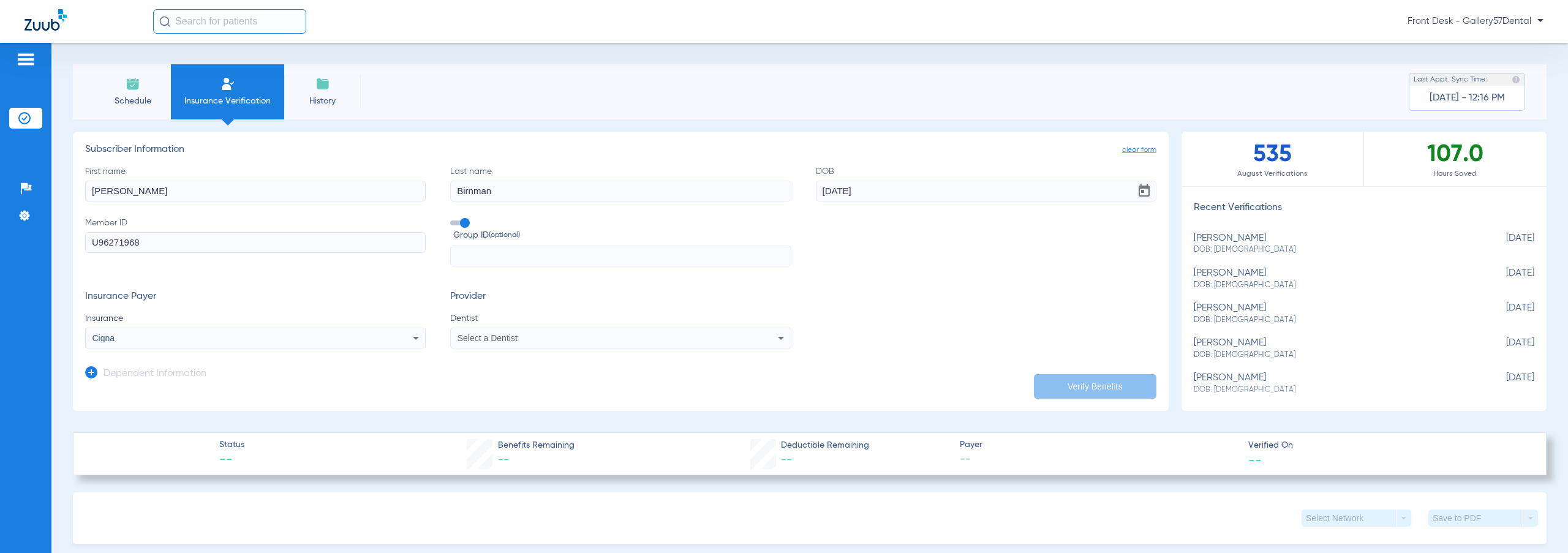
click at [534, 337] on div "Select a Dentist" at bounding box center [588, 338] width 261 height 9
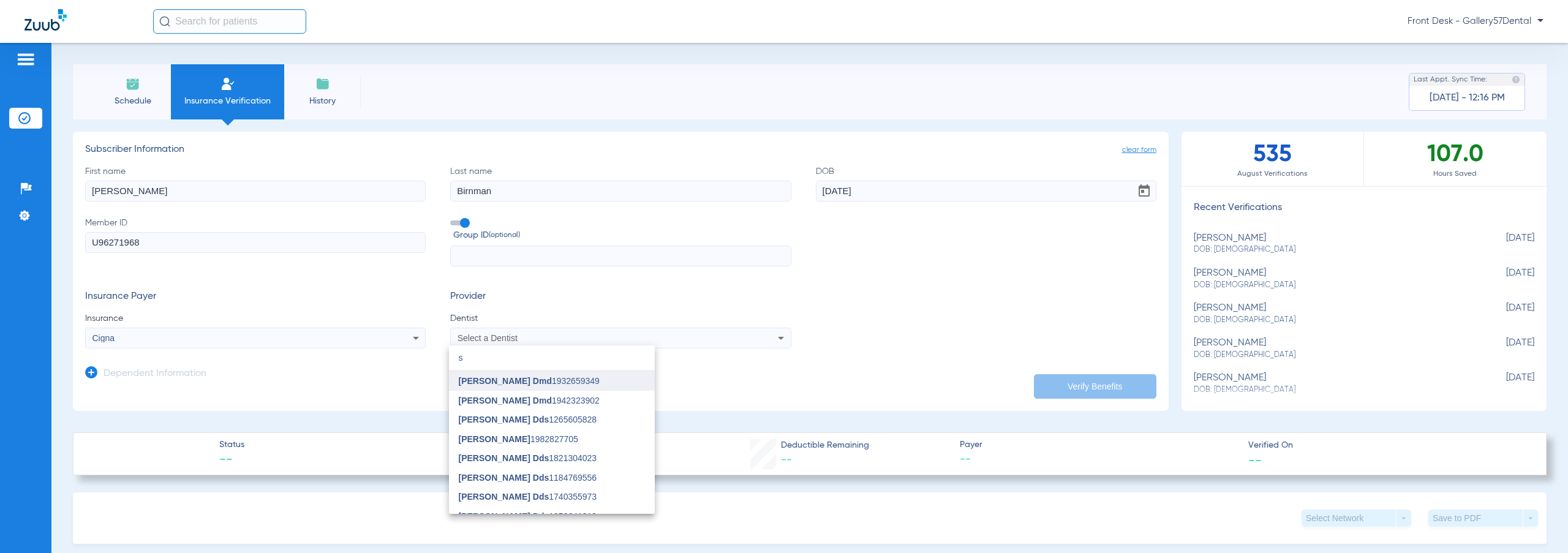
type input "s"
click at [548, 374] on mat-option "[PERSON_NAME] Dmd 1932659349" at bounding box center [552, 381] width 206 height 20
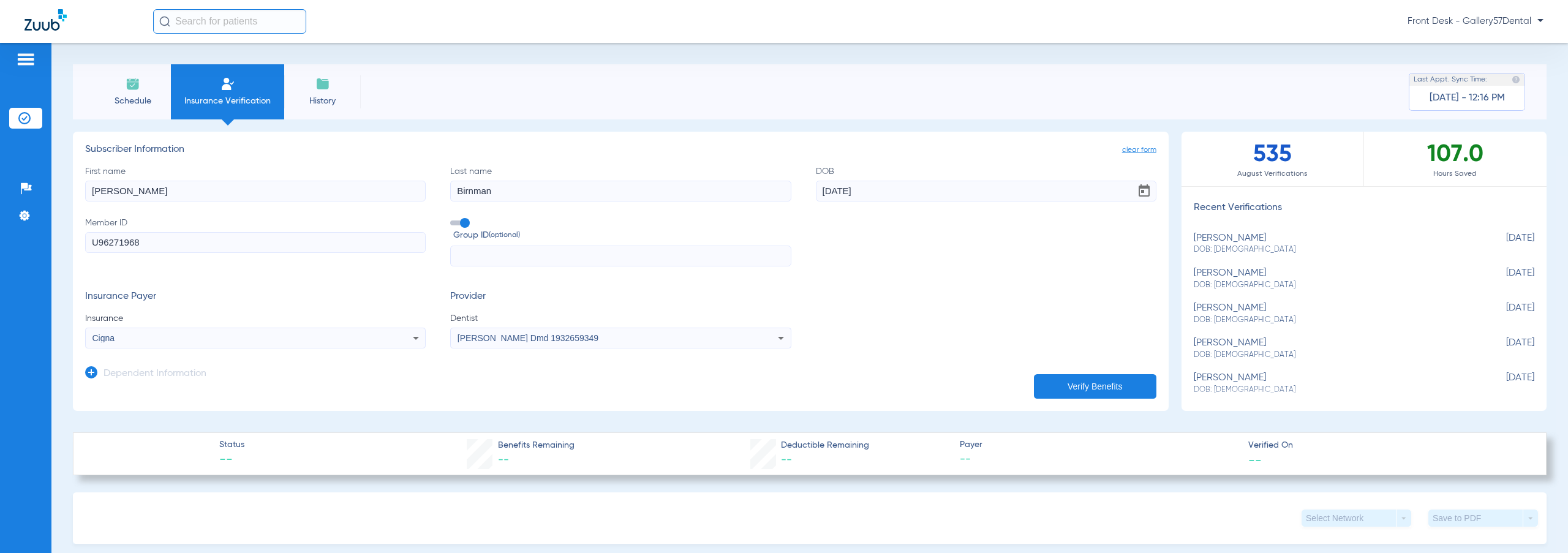
drag, startPoint x: 1088, startPoint y: 410, endPoint x: 1101, endPoint y: 398, distance: 17.7
click at [1101, 388] on button "Verify Benefits" at bounding box center [1095, 386] width 123 height 25
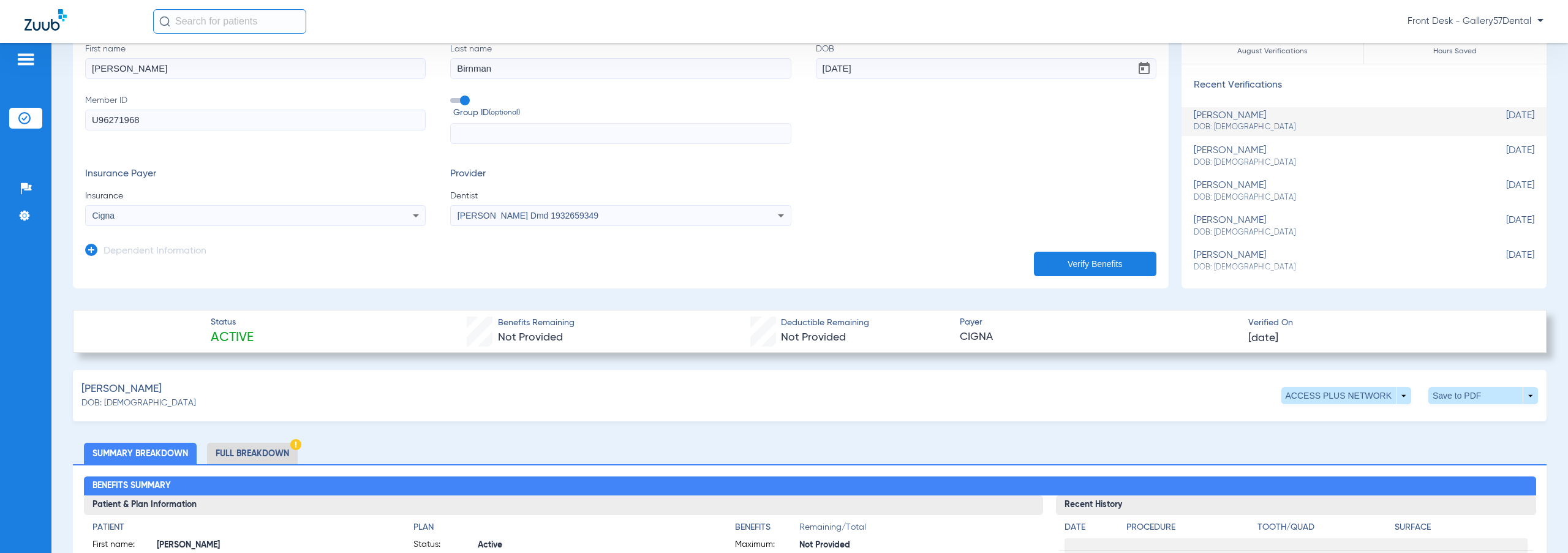
scroll to position [367, 0]
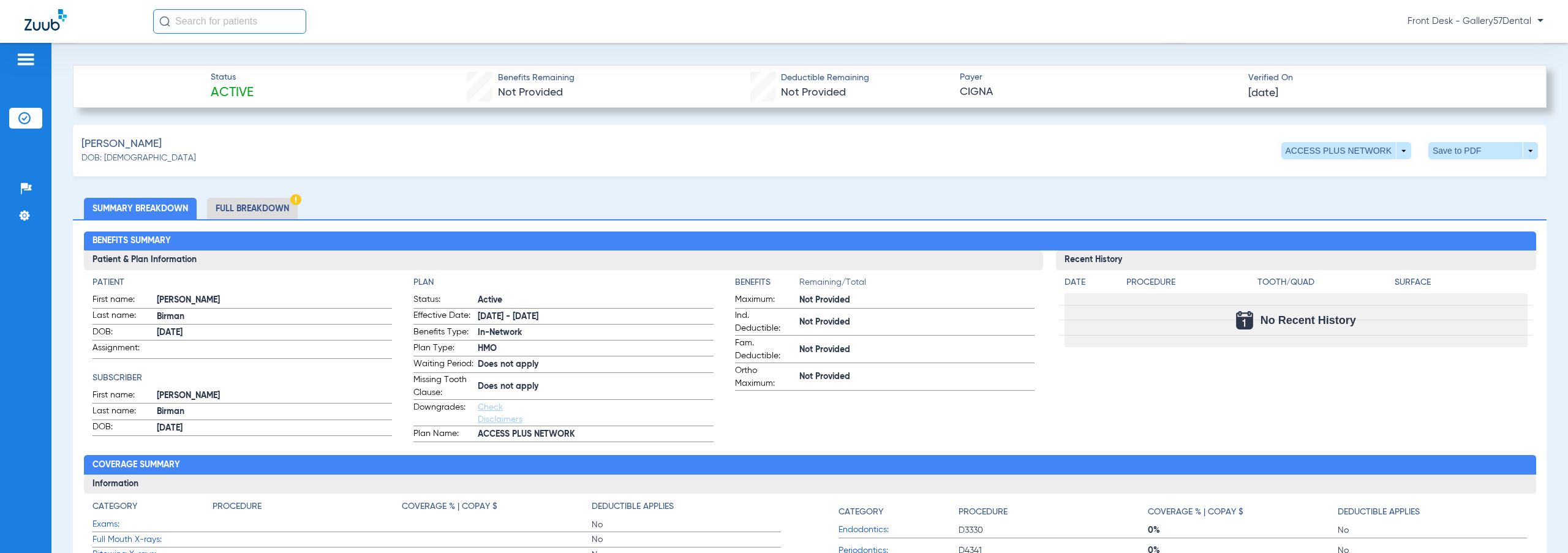
click at [258, 206] on li "Full Breakdown" at bounding box center [253, 208] width 91 height 22
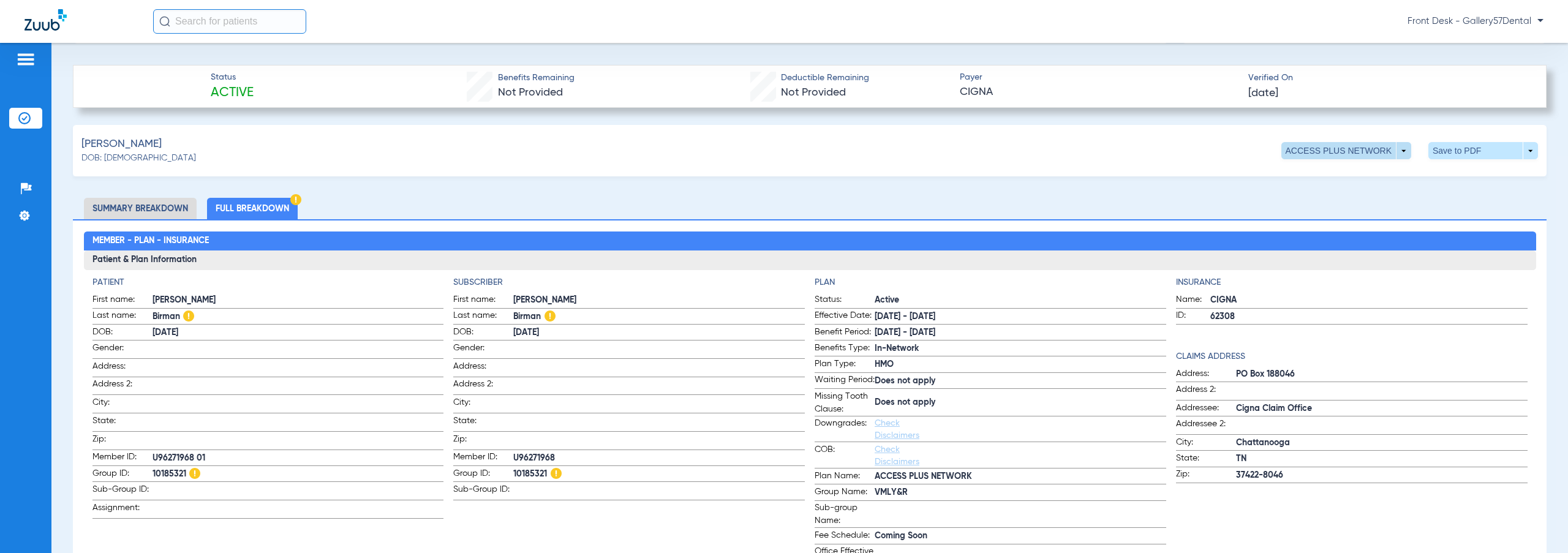
click at [1387, 146] on span at bounding box center [1346, 151] width 130 height 18
click at [1399, 147] on div at bounding box center [784, 276] width 1568 height 553
drag, startPoint x: 941, startPoint y: 453, endPoint x: 1055, endPoint y: 484, distance: 118.1
click at [1057, 487] on form "Status: Active Effective Date: [DATE] - [DATE] Benefit Period: [DATE] - [DATE] …" at bounding box center [990, 432] width 352 height 278
click at [1333, 350] on h4 "Claims Address" at bounding box center [1351, 356] width 352 height 13
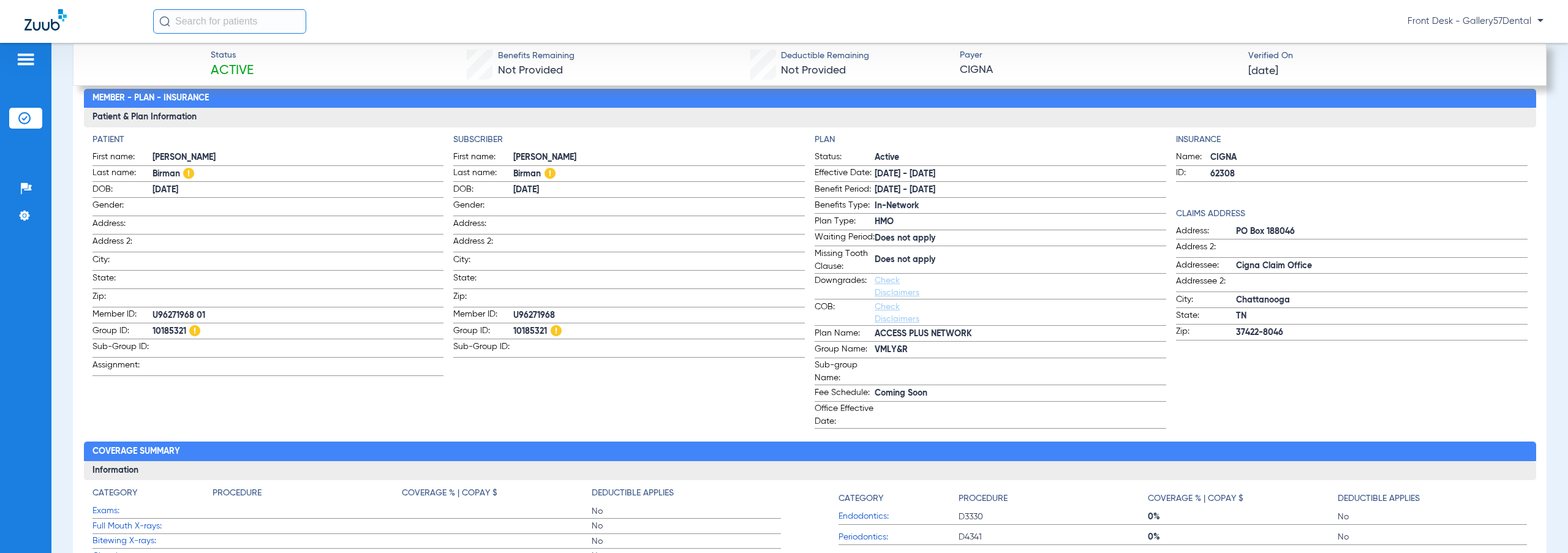
scroll to position [565, 0]
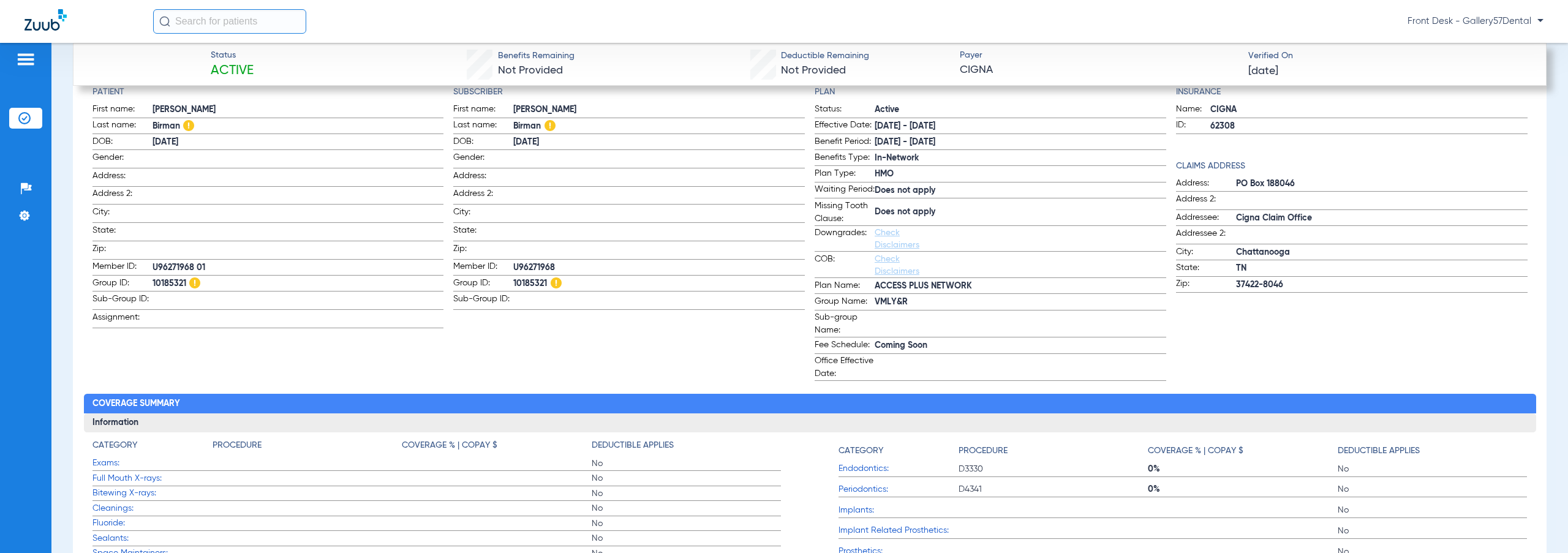
drag, startPoint x: 247, startPoint y: 298, endPoint x: 1091, endPoint y: 546, distance: 879.7
click at [1091, 546] on div "Member - Plan - Insurance Patient & Plan Information Patient First name: [PERSO…" at bounding box center [809, 371] width 1473 height 684
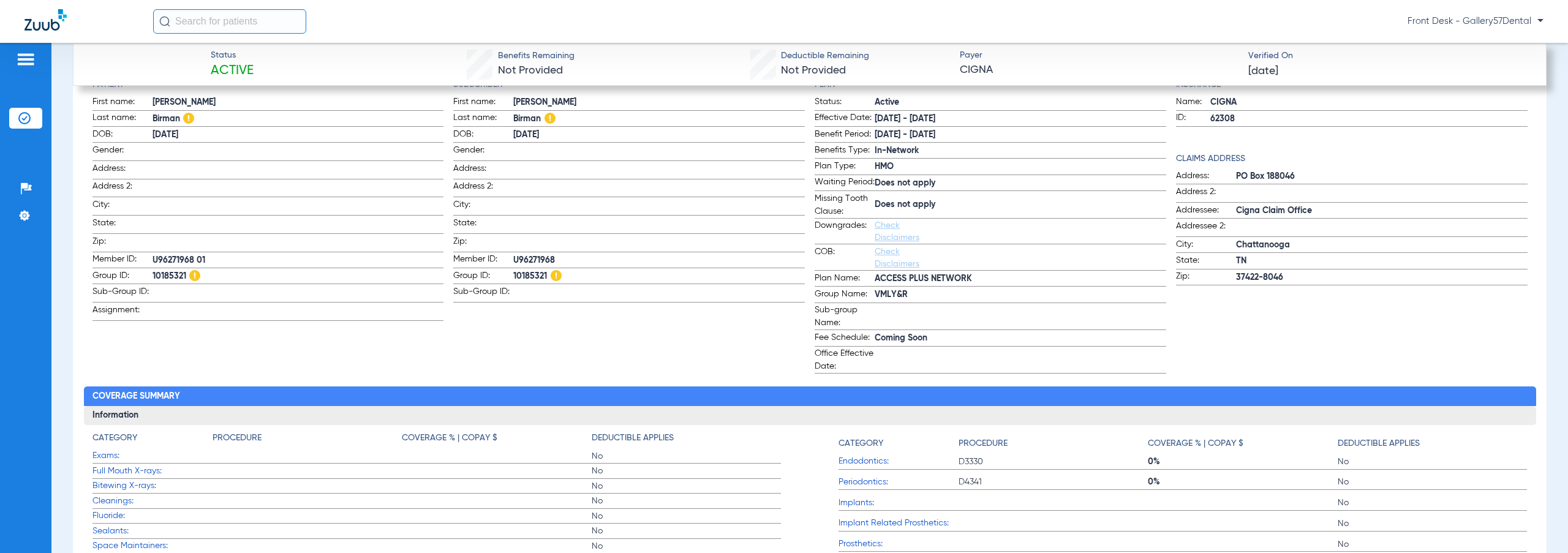
click at [922, 365] on span at bounding box center [1020, 359] width 292 height 13
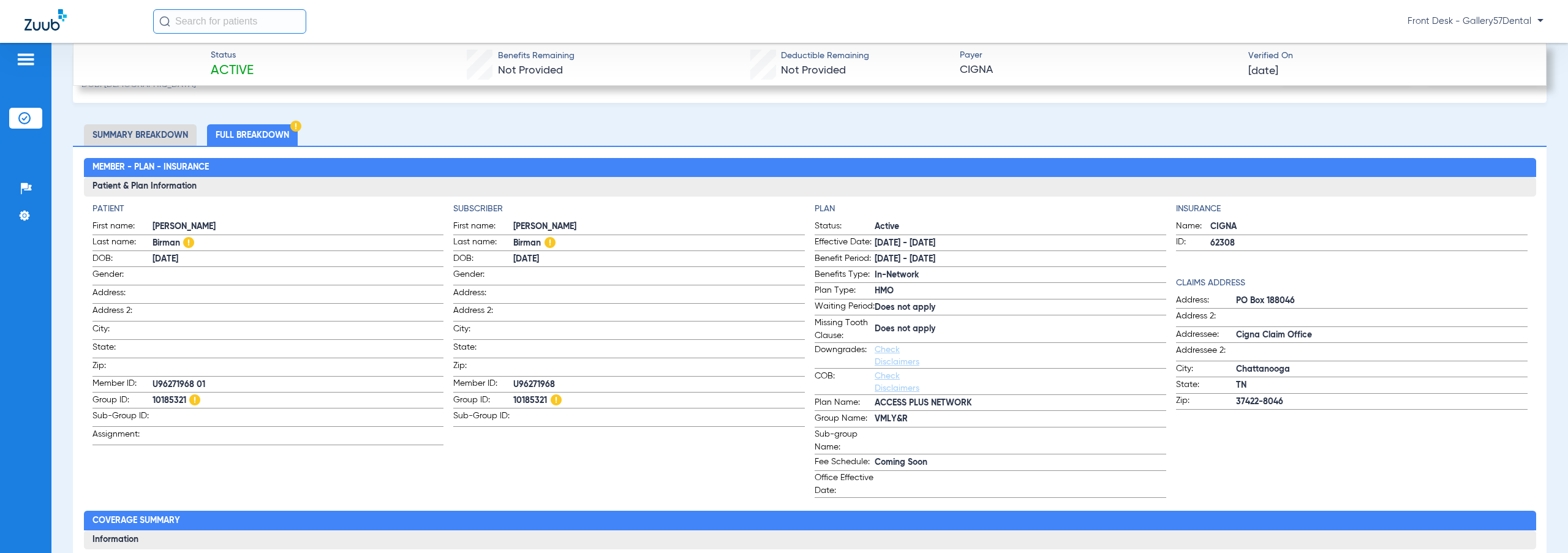
scroll to position [442, 0]
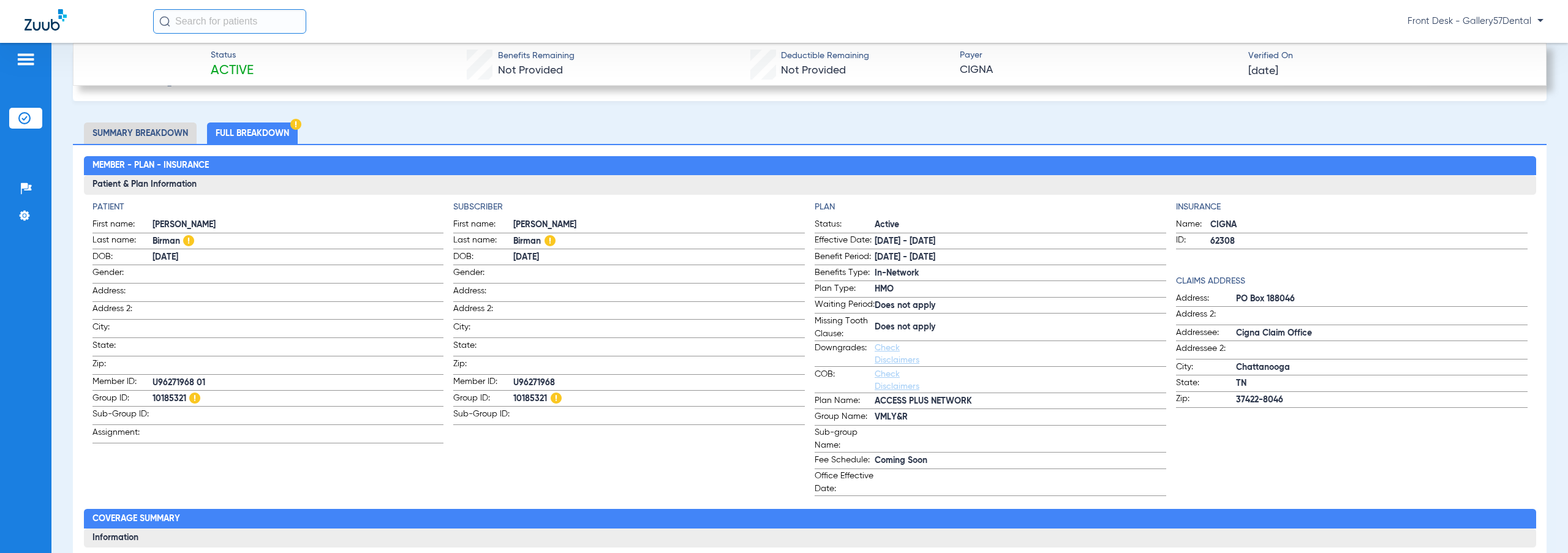
drag, startPoint x: 889, startPoint y: 300, endPoint x: 942, endPoint y: 306, distance: 53.3
click at [942, 306] on form "Status: Active Effective Date: [DATE] - [DATE] Benefit Period: [DATE] - [DATE] …" at bounding box center [990, 356] width 352 height 278
click at [933, 309] on span "Does not apply" at bounding box center [1020, 306] width 292 height 13
drag, startPoint x: 941, startPoint y: 344, endPoint x: 630, endPoint y: 226, distance: 332.6
click at [630, 226] on div "Patient First name: [PERSON_NAME] Last name: [PERSON_NAME] DOB: [DEMOGRAPHIC_DA…" at bounding box center [810, 348] width 1435 height 295
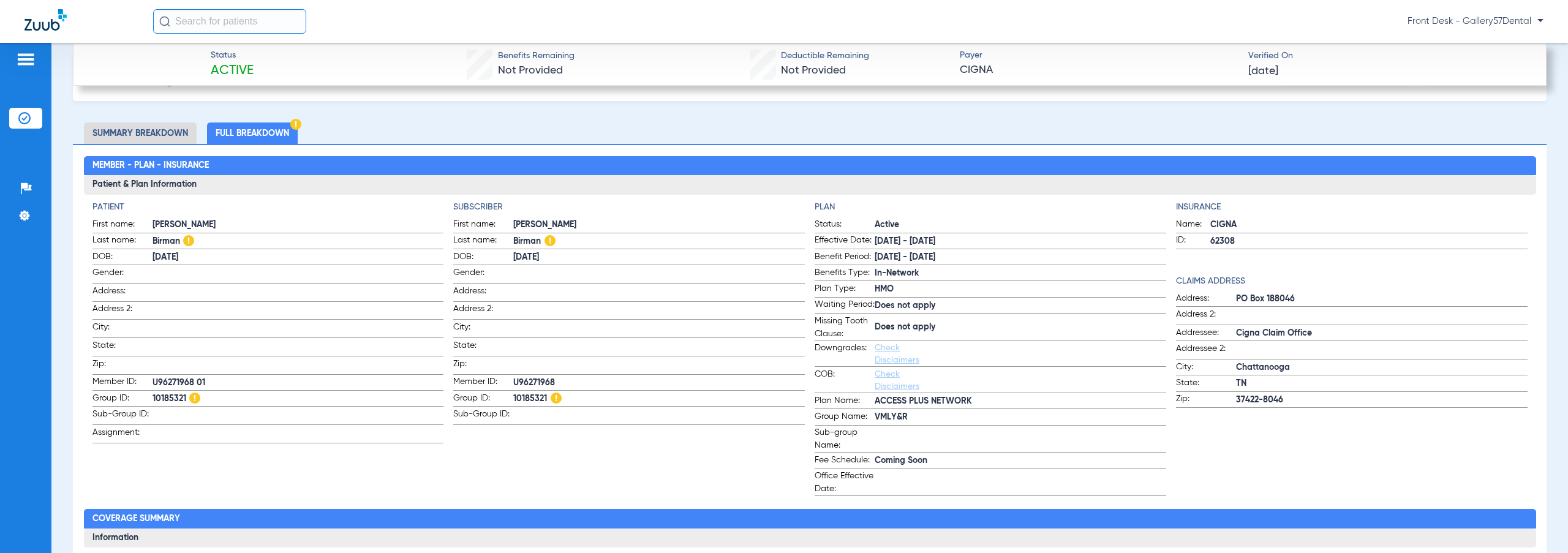
click at [635, 235] on span "Birman" at bounding box center [659, 241] width 292 height 13
